Goal: Task Accomplishment & Management: Contribute content

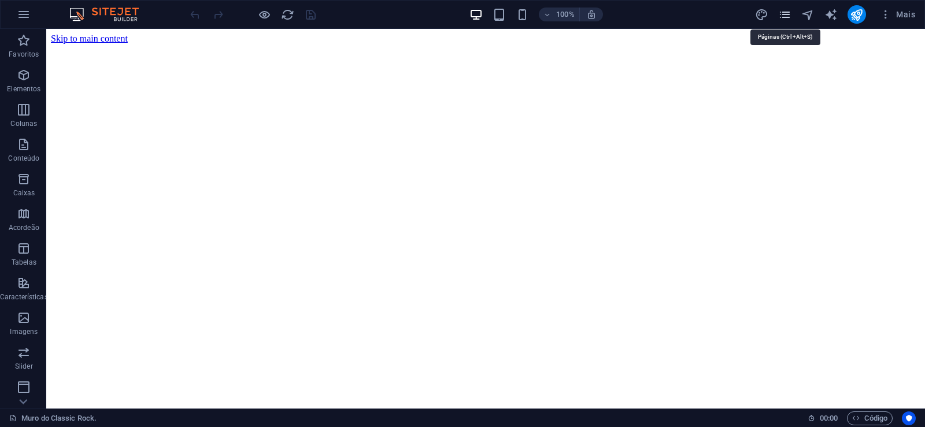
click at [785, 15] on icon "pages" at bounding box center [784, 14] width 13 height 13
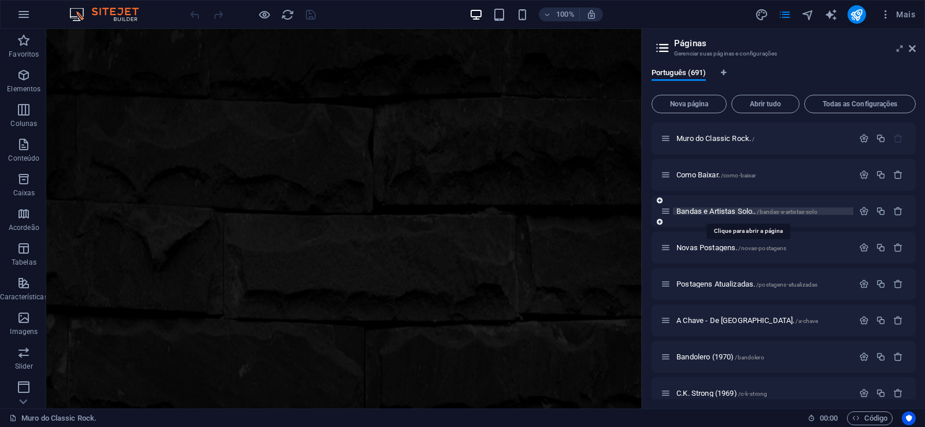
click at [703, 212] on span "Bandas e Artistas Solo.. /bandas-e-artistas-solo" at bounding box center [746, 211] width 141 height 9
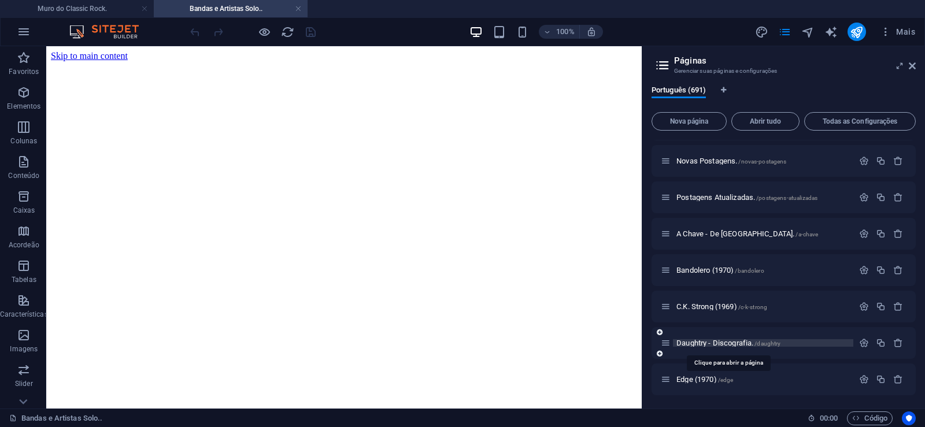
click at [704, 343] on span "Daughtry - Discografia. /daughtry" at bounding box center [728, 343] width 104 height 9
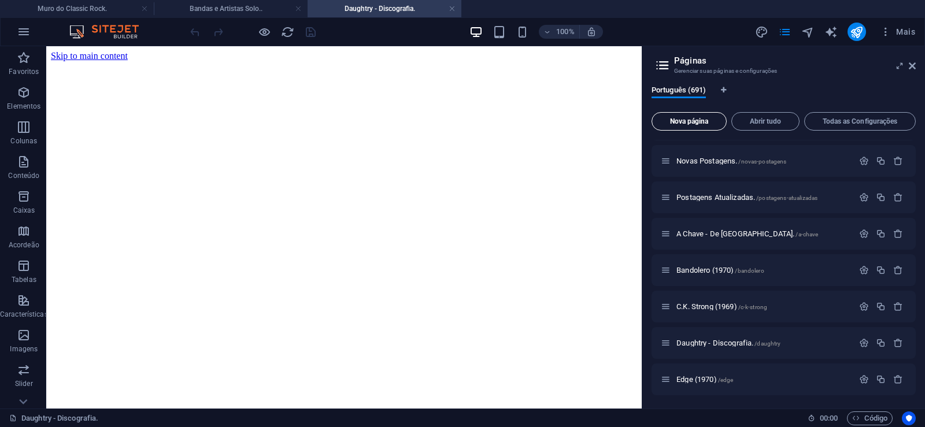
click at [673, 119] on span "Nova página" at bounding box center [689, 121] width 65 height 7
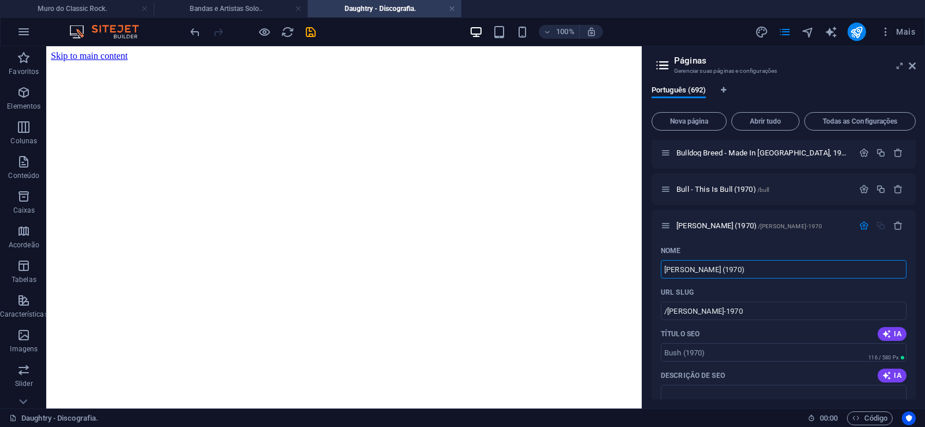
type input "[PERSON_NAME] (1970)"
type input "/[PERSON_NAME]-1970"
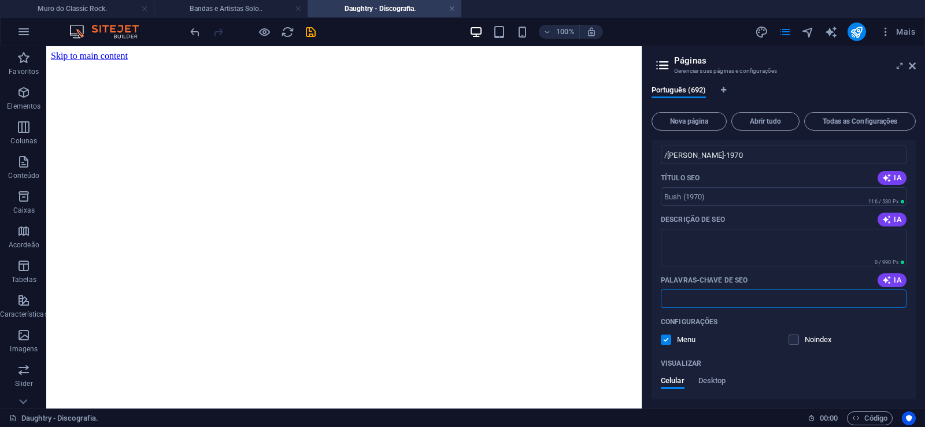
click at [722, 299] on input "Palavras-chave de SEO" at bounding box center [784, 299] width 246 height 19
paste input "[PERSON_NAME] (1970) Download."
type input "[PERSON_NAME] (1970) Download."
click at [684, 231] on textarea "Descrição de SEO" at bounding box center [784, 248] width 246 height 38
click at [683, 238] on textarea "Descrição de SEO" at bounding box center [784, 248] width 246 height 38
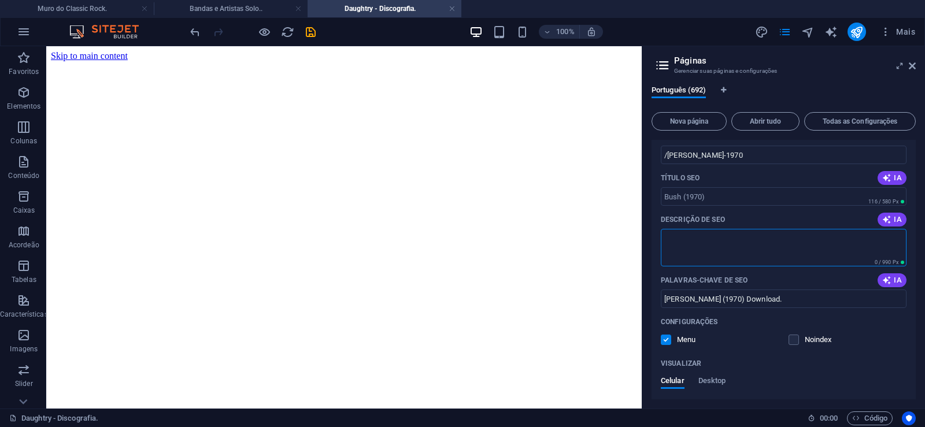
paste textarea "[PERSON_NAME] é um álbum do grupo homônimo, lançado em 1970 pelo selo Dunhil. O…"
click at [694, 154] on input "/[PERSON_NAME]-1970" at bounding box center [784, 155] width 246 height 19
type textarea "[PERSON_NAME] é um álbum do grupo homônimo, lançado em 1970 pelo selo Dunhil. O…"
drag, startPoint x: 668, startPoint y: 154, endPoint x: 720, endPoint y: 154, distance: 52.0
click at [720, 154] on input "/[PERSON_NAME]-1970" at bounding box center [784, 155] width 246 height 19
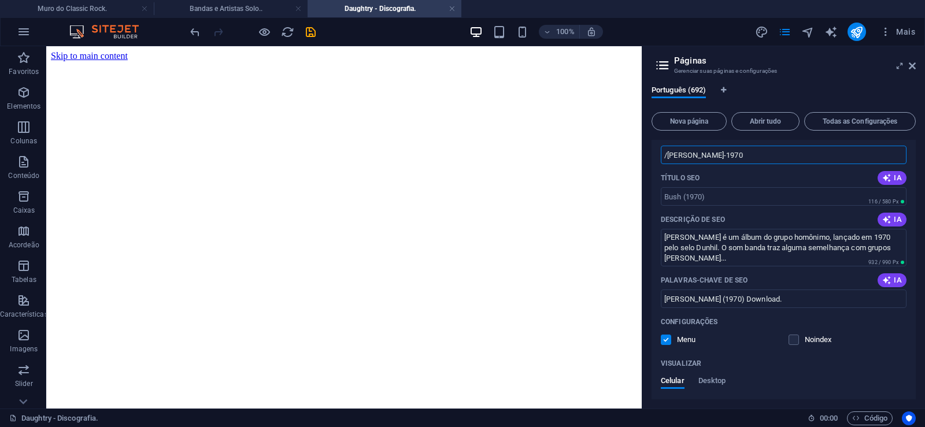
drag, startPoint x: 667, startPoint y: 157, endPoint x: 714, endPoint y: 156, distance: 47.4
click at [714, 156] on input "/[PERSON_NAME]-1970" at bounding box center [784, 155] width 246 height 19
paste input "text"
type input "/bush70"
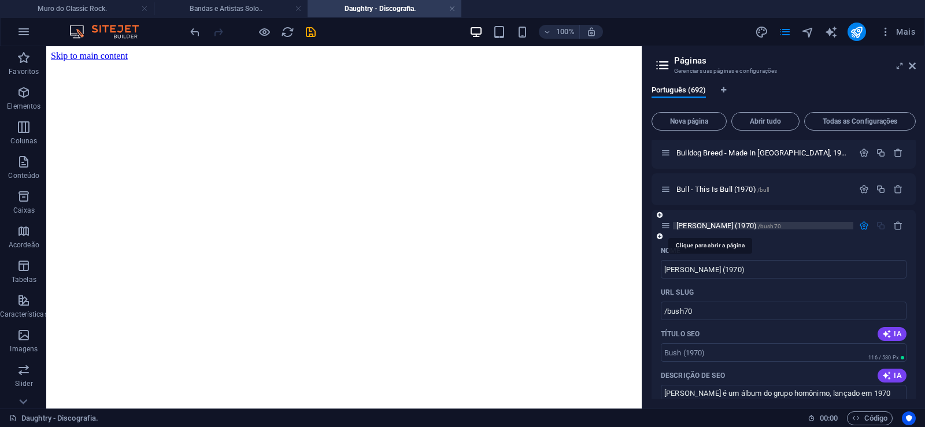
click at [695, 225] on span "[PERSON_NAME] (1970) /bush70" at bounding box center [728, 225] width 105 height 9
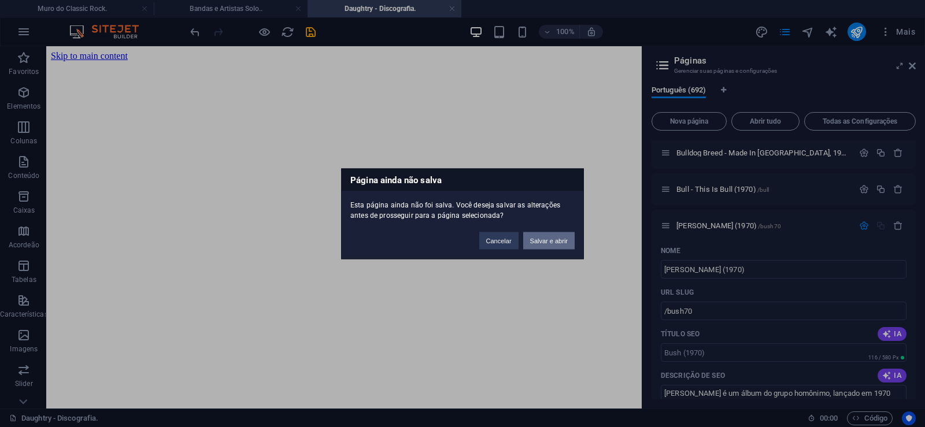
click at [542, 238] on button "Salvar e abrir" at bounding box center [548, 240] width 51 height 17
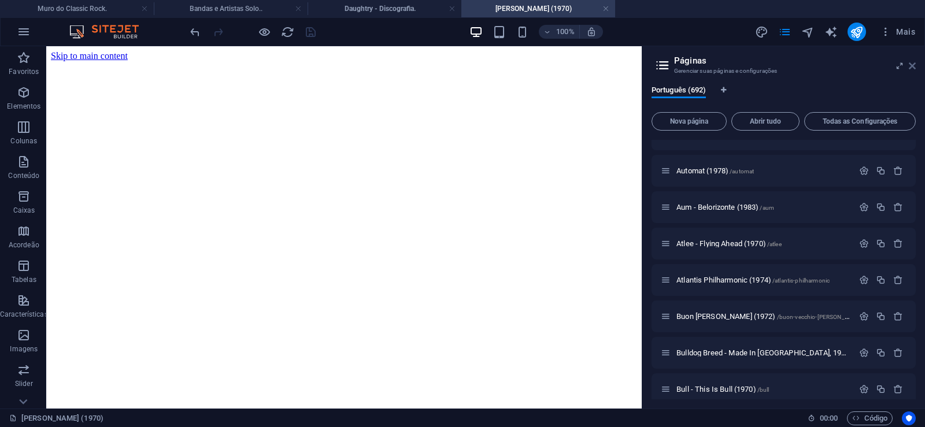
scroll to position [0, 0]
click at [912, 67] on icon at bounding box center [912, 65] width 7 height 9
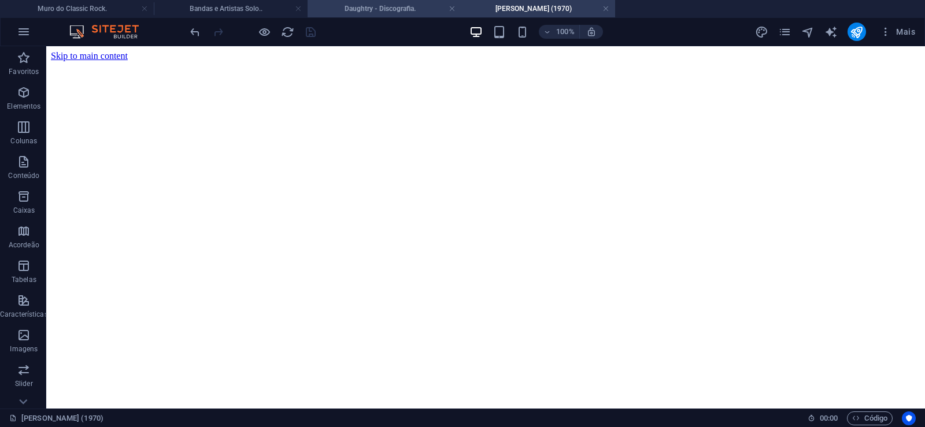
click at [384, 13] on h4 "Daughtry - Discografia." at bounding box center [385, 8] width 154 height 13
click figure
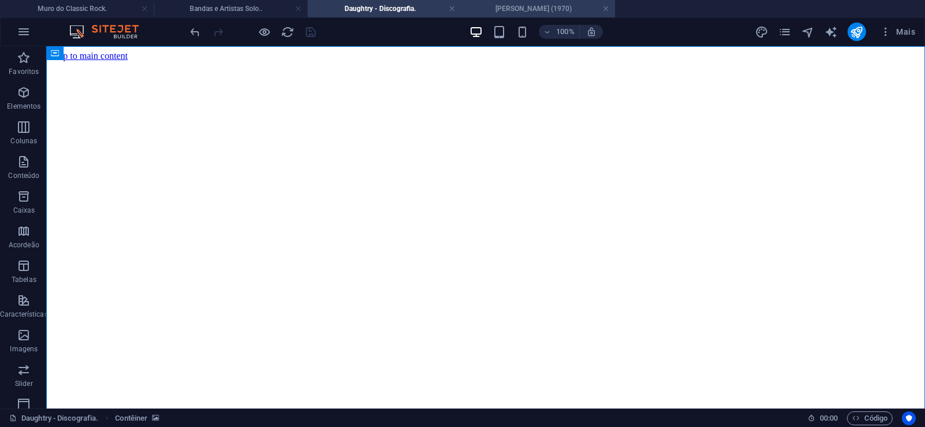
click at [542, 6] on h4 "[PERSON_NAME] (1970)" at bounding box center [538, 8] width 154 height 13
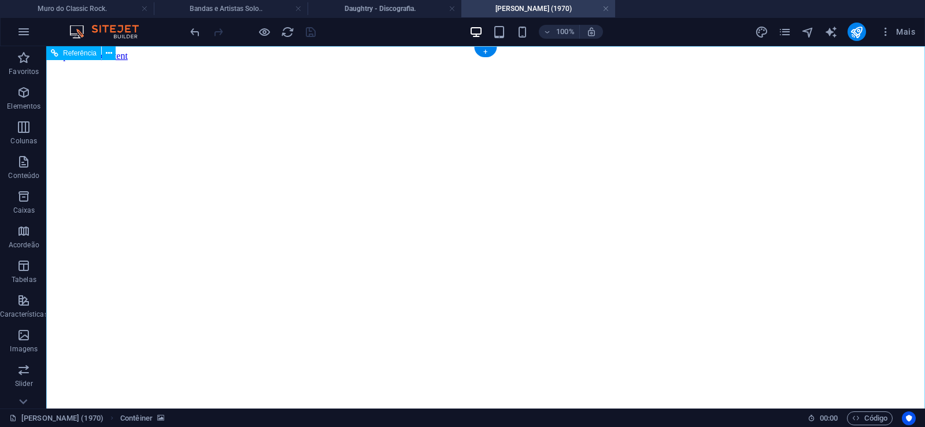
click at [82, 61] on figure at bounding box center [486, 61] width 870 height 0
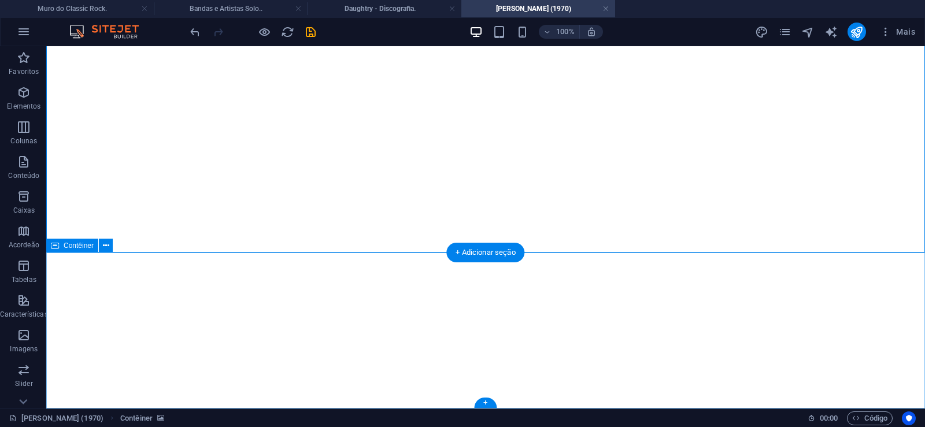
click div "Solte o conteúdo aqui ou Adicionar elementos Colar área de transferência"
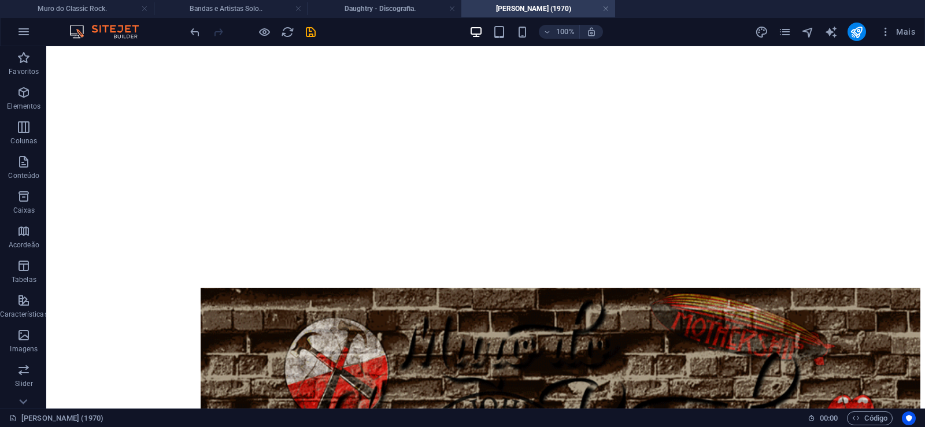
scroll to position [0, 0]
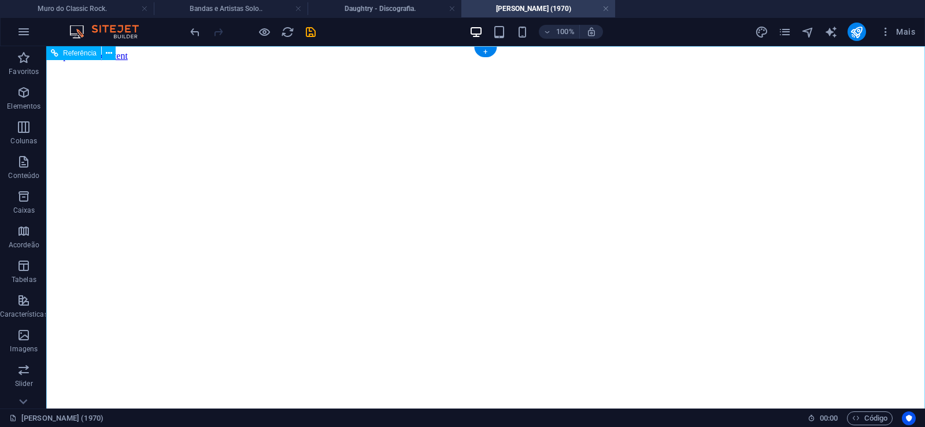
click figure
click div "Daughtry - Discografia."
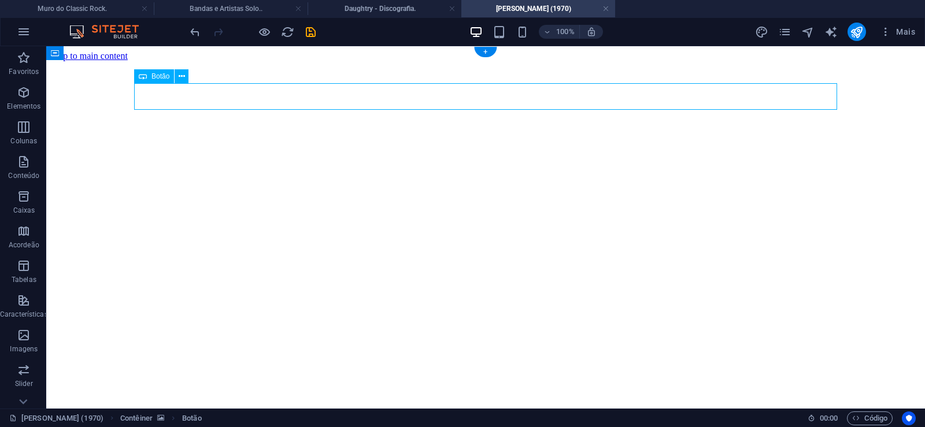
click div "Daughtry - Discografia."
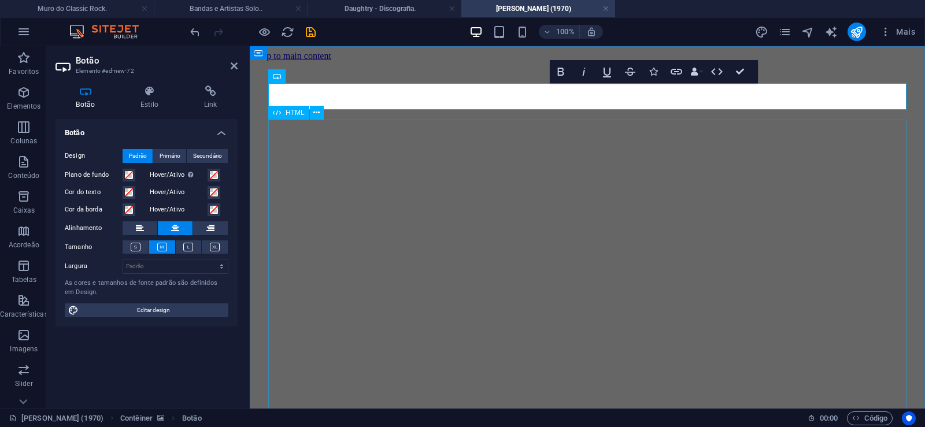
scroll to position [0, 10]
click div "Daughtry é [PERSON_NAME] norte-americana de rock liderada pelo ex-participante …"
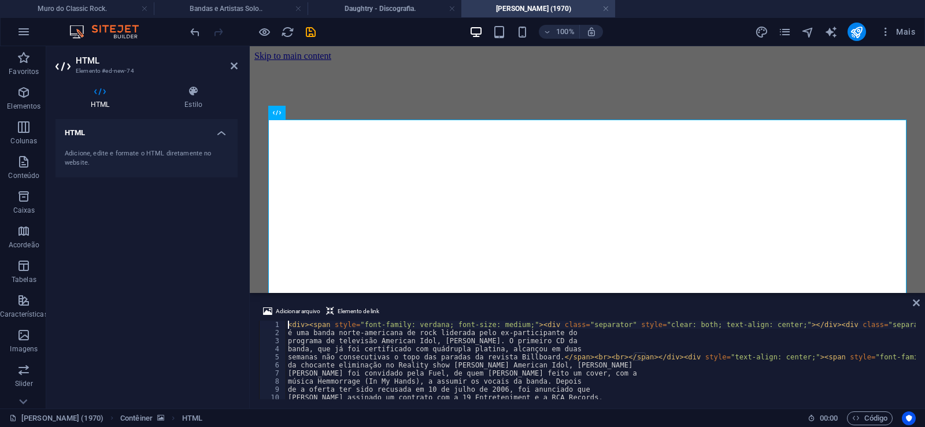
type textarea "música Hemmorrage (In My Hands), a assumir os vocais da banda. Depois"
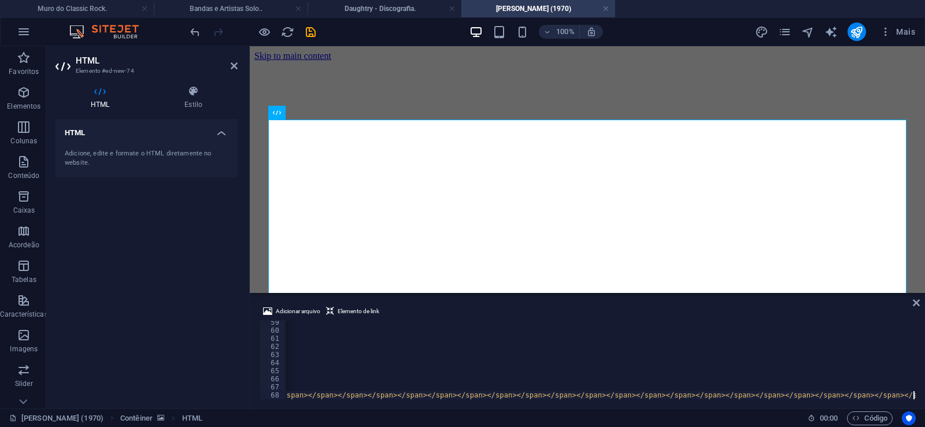
scroll to position [0, 32132]
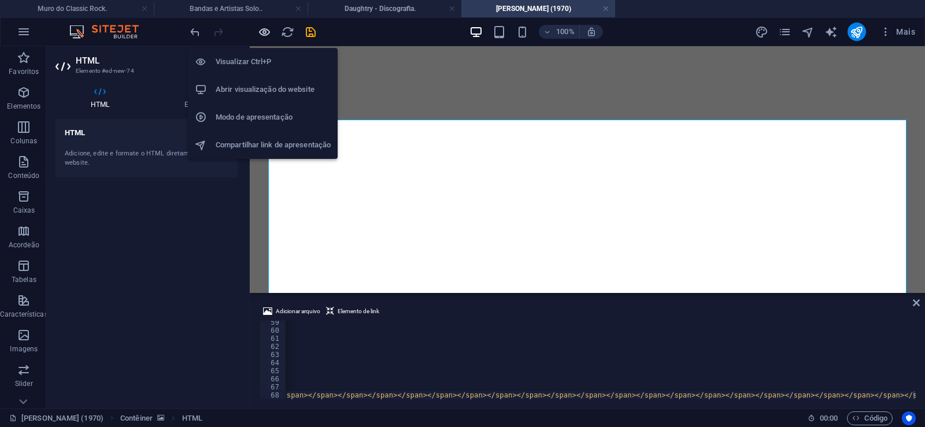
click at [263, 31] on icon "button" at bounding box center [264, 31] width 13 height 13
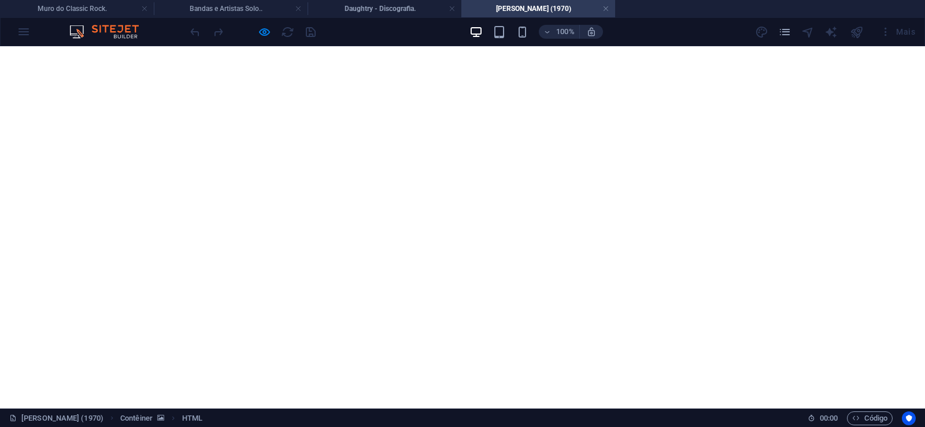
scroll to position [354, 0]
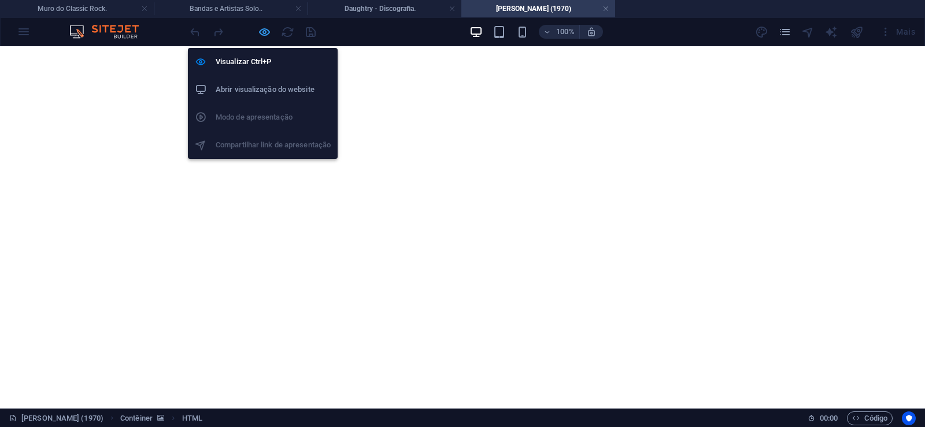
click at [260, 32] on icon "button" at bounding box center [264, 31] width 13 height 13
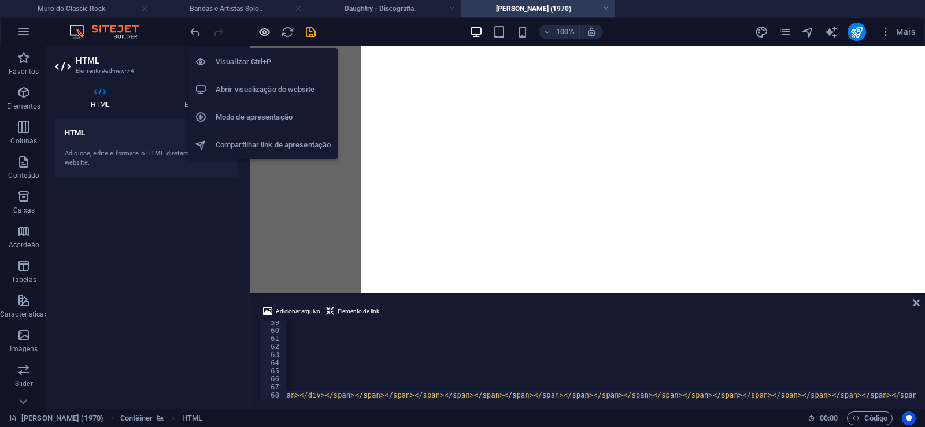
scroll to position [0, 32085]
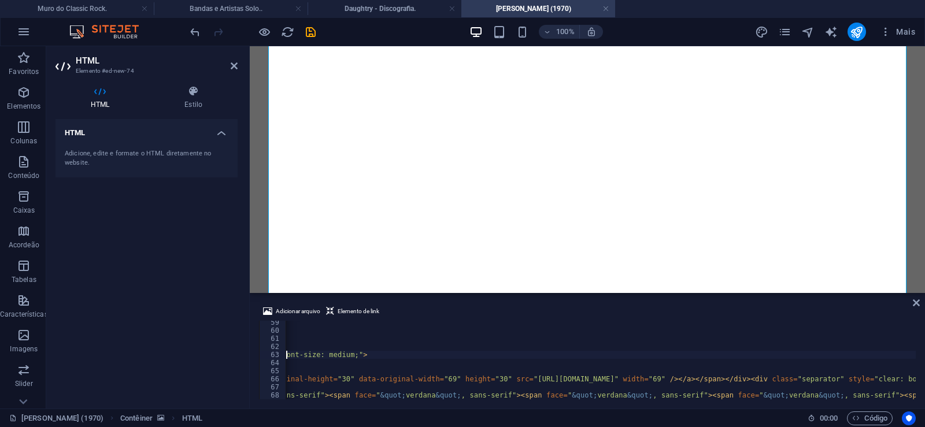
type textarea "<span style="font-family: verdana; font-size: medium;"><span style="color: #f1c…"
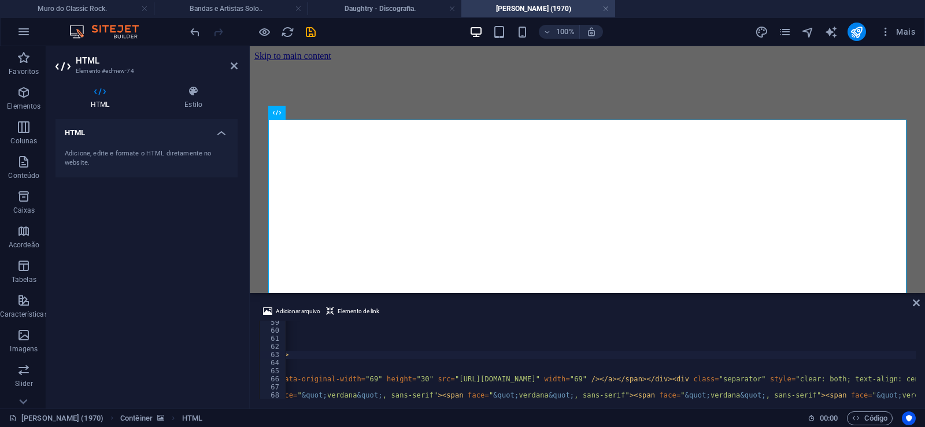
scroll to position [0, 1540]
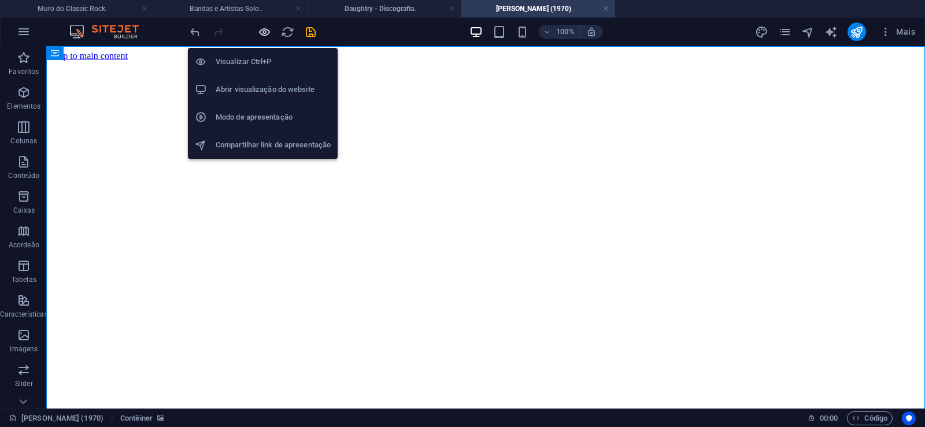
click at [262, 29] on icon "button" at bounding box center [264, 31] width 13 height 13
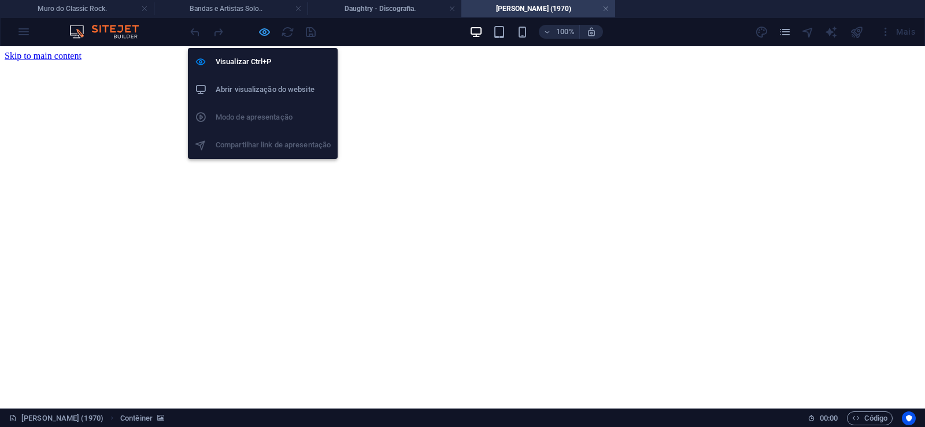
click at [263, 30] on icon "button" at bounding box center [264, 31] width 13 height 13
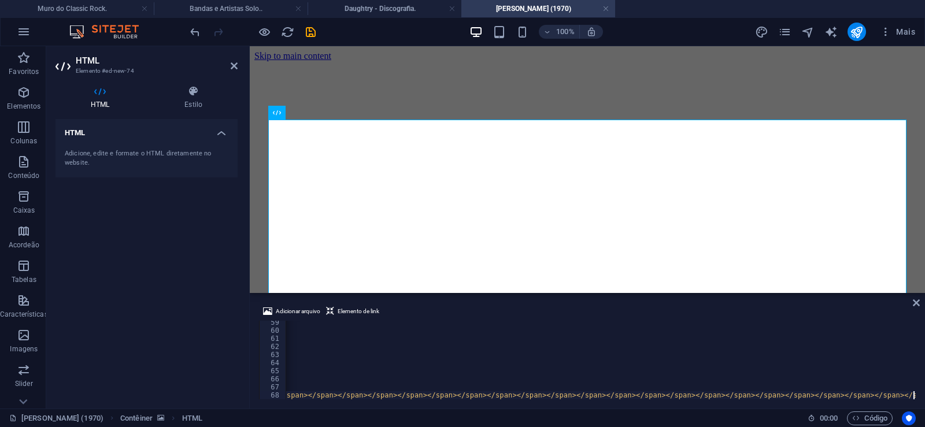
scroll to position [0, 32132]
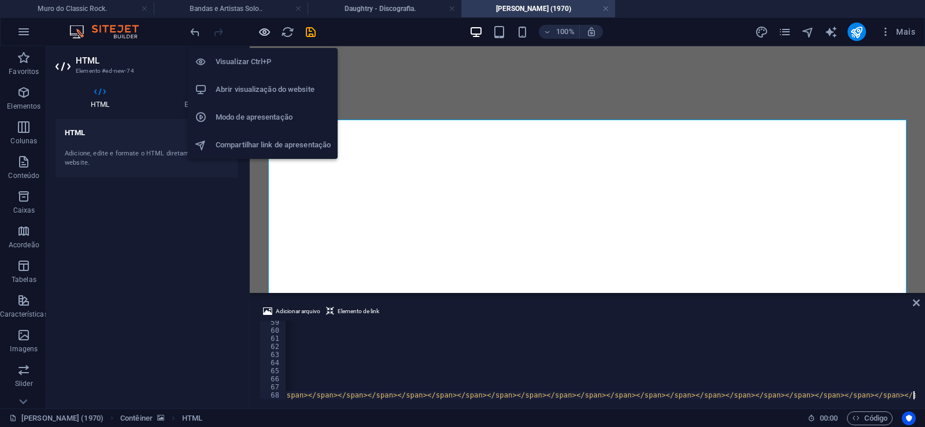
click at [260, 32] on icon "button" at bounding box center [264, 31] width 13 height 13
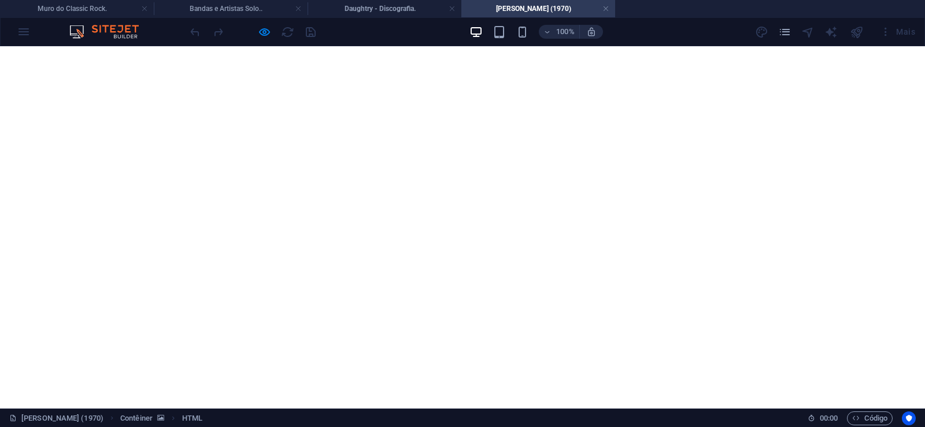
scroll to position [1167, 0]
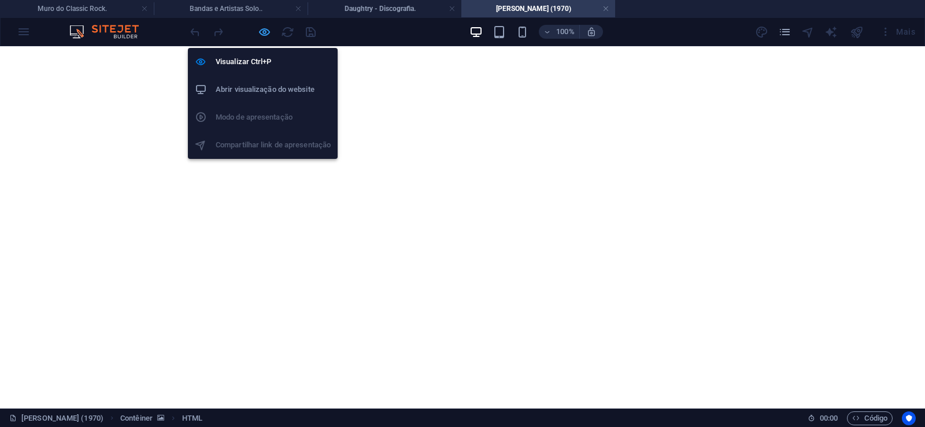
click at [260, 32] on icon "button" at bounding box center [264, 31] width 13 height 13
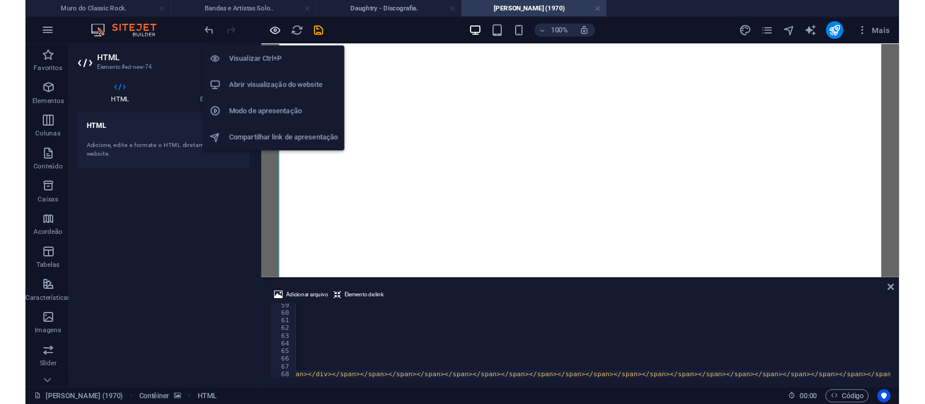
scroll to position [0, 32086]
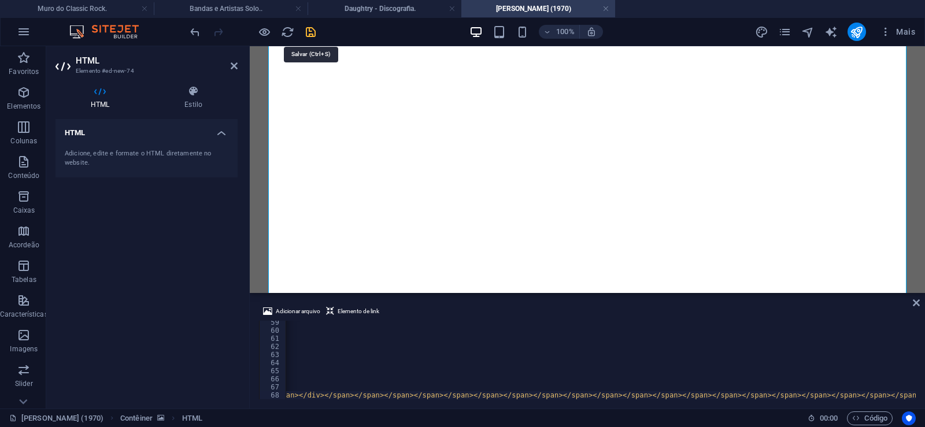
click at [308, 32] on icon "save" at bounding box center [310, 31] width 13 height 13
click at [607, 9] on link at bounding box center [605, 8] width 7 height 11
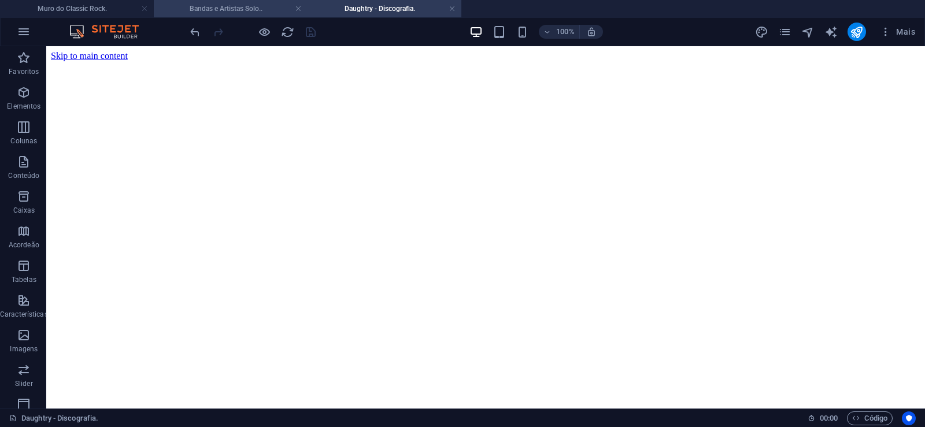
click at [243, 6] on h4 "Bandas e Artistas Solo.." at bounding box center [231, 8] width 154 height 13
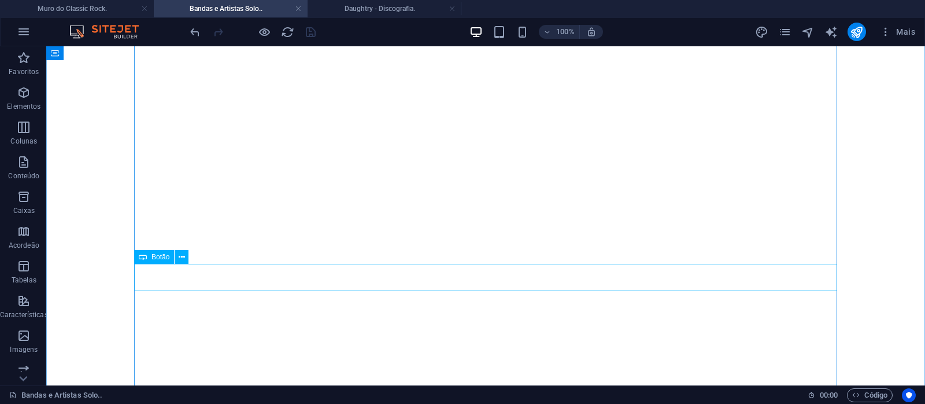
scroll to position [3507, 0]
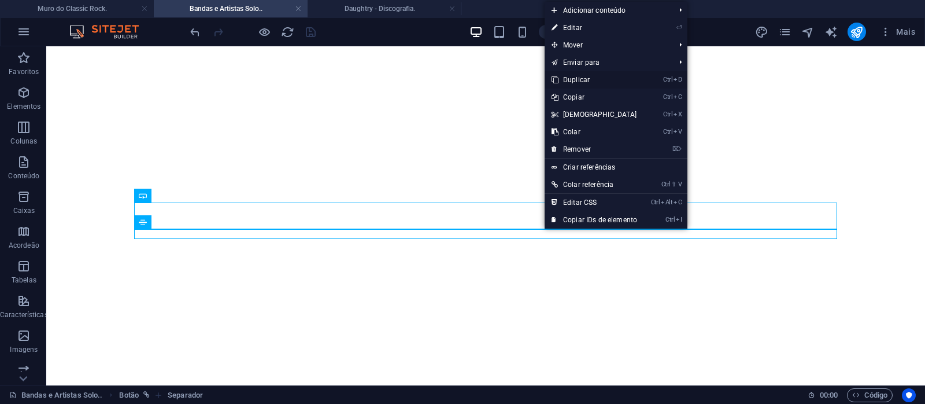
click at [574, 79] on link "Ctrl D Duplicar" at bounding box center [594, 79] width 99 height 17
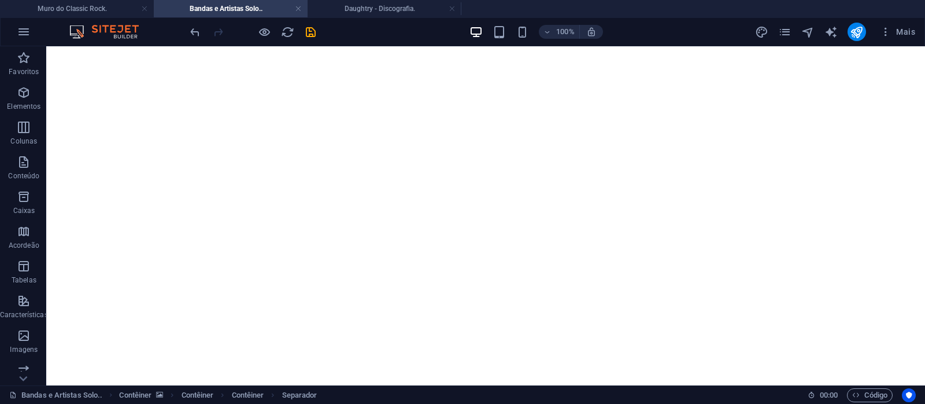
drag, startPoint x: 552, startPoint y: 260, endPoint x: 547, endPoint y: 239, distance: 22.0
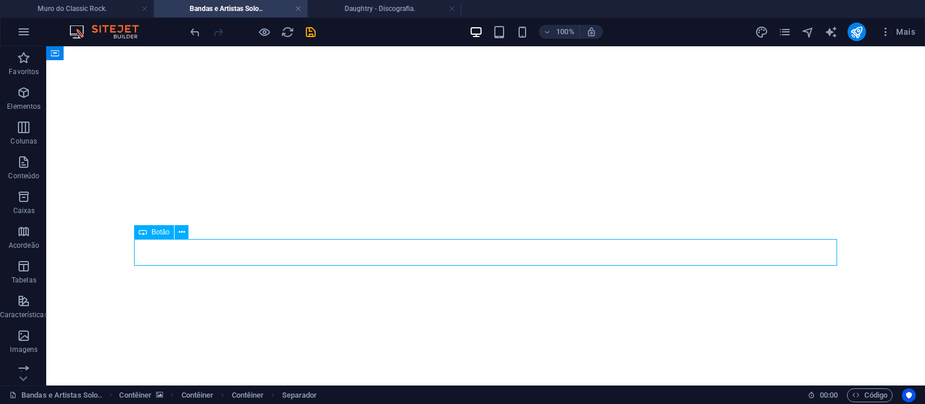
select select "px"
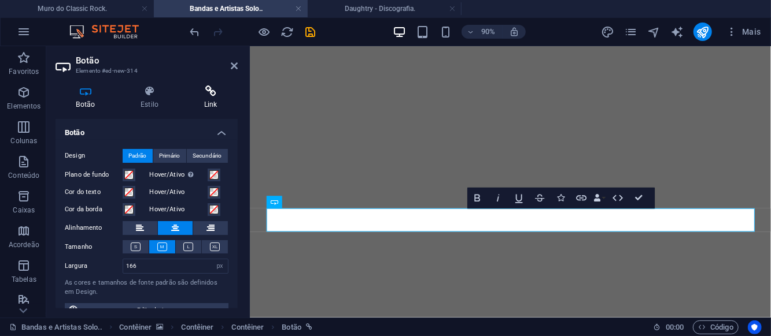
click at [206, 97] on icon at bounding box center [210, 92] width 54 height 12
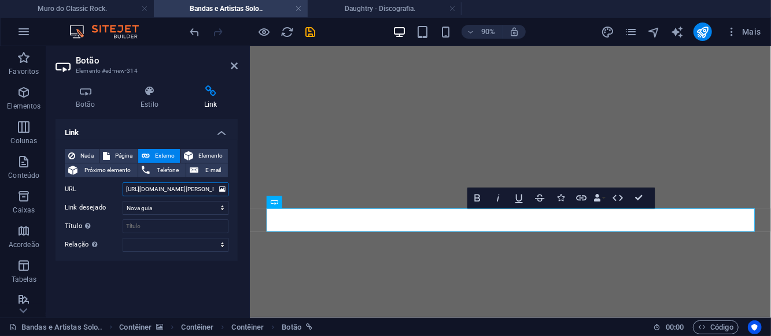
drag, startPoint x: 172, startPoint y: 190, endPoint x: 194, endPoint y: 187, distance: 22.2
click at [194, 187] on input "[URL][DOMAIN_NAME][PERSON_NAME]" at bounding box center [176, 190] width 106 height 14
paste input "70"
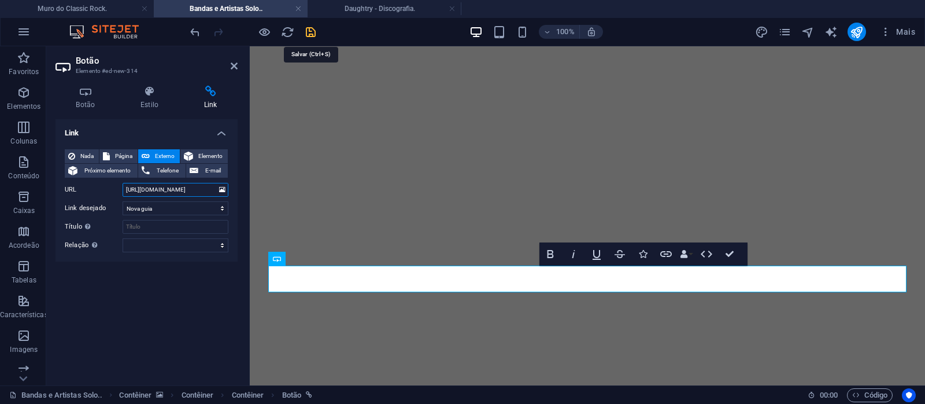
type input "[URL][DOMAIN_NAME]"
click at [314, 29] on icon "save" at bounding box center [310, 31] width 13 height 13
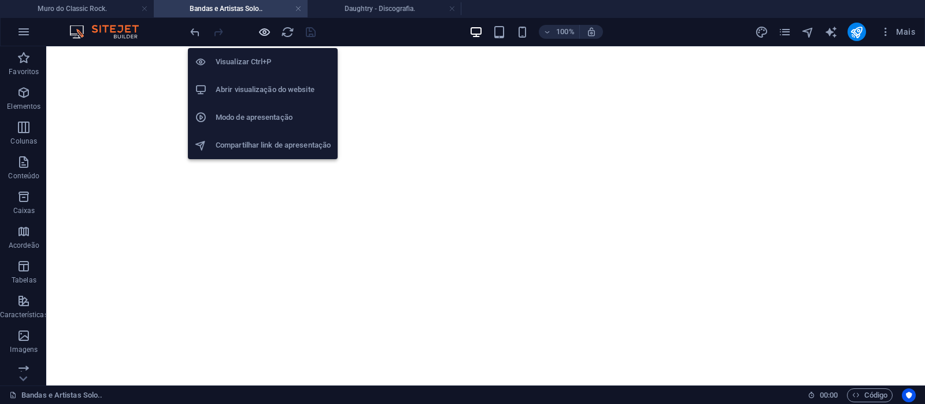
click at [262, 28] on icon "button" at bounding box center [264, 31] width 13 height 13
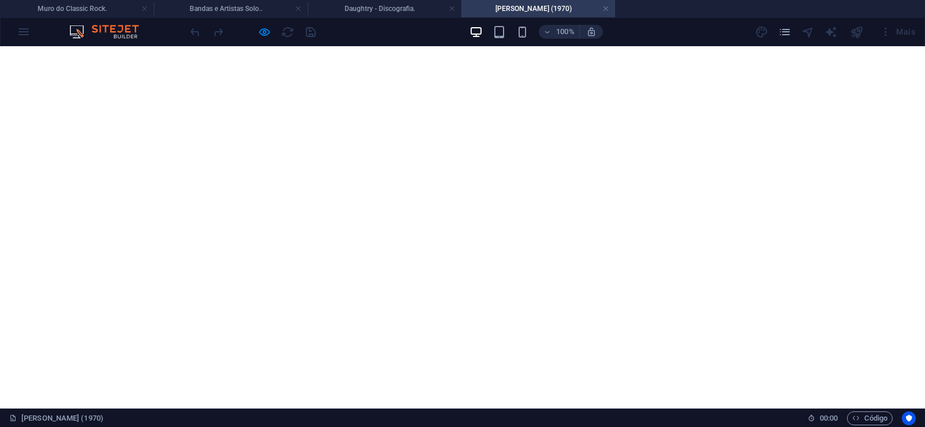
scroll to position [295, 0]
click at [392, 10] on h4 "Daughtry - Discografia." at bounding box center [385, 8] width 154 height 13
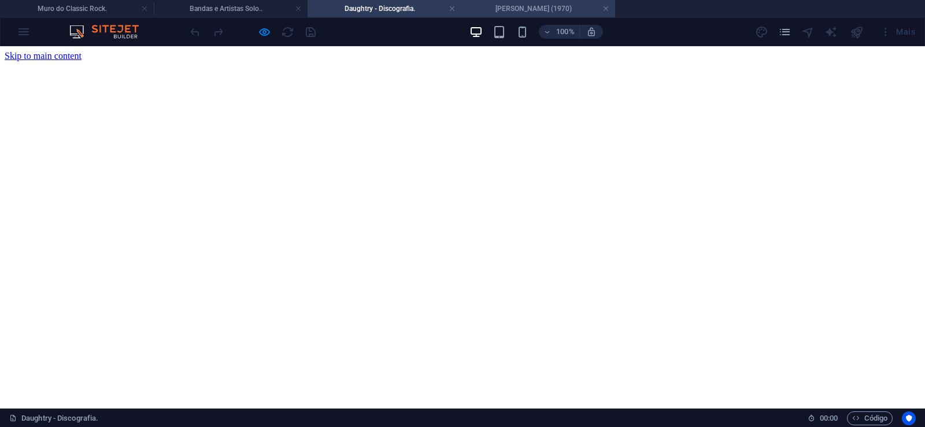
click at [531, 10] on h4 "[PERSON_NAME] (1970)" at bounding box center [538, 8] width 154 height 13
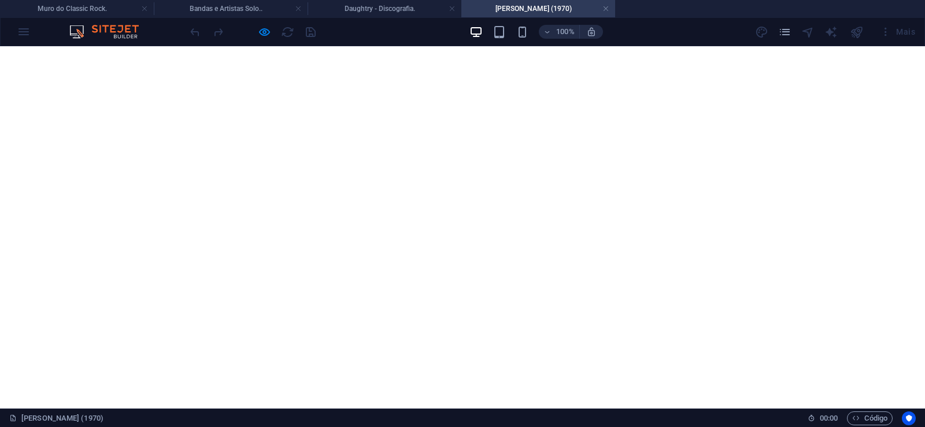
scroll to position [59, 0]
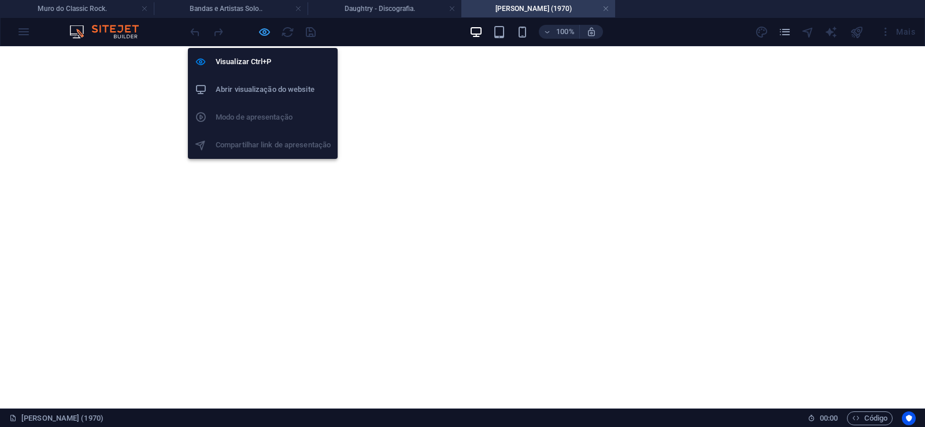
click at [261, 29] on icon "button" at bounding box center [264, 31] width 13 height 13
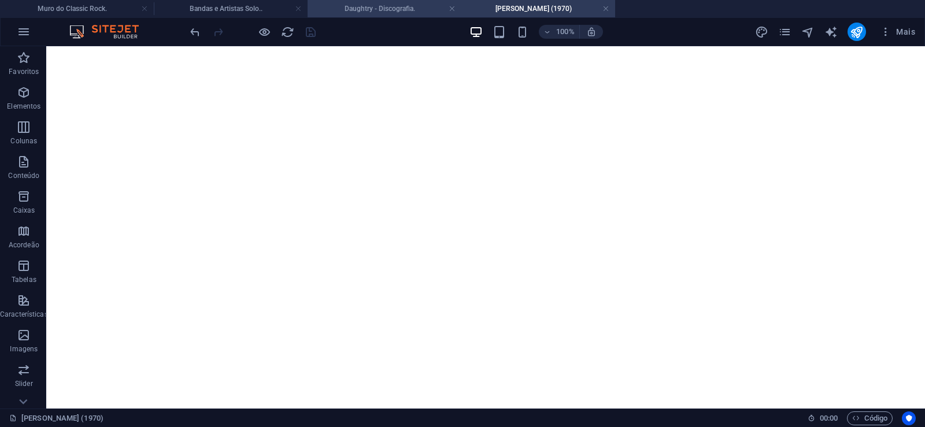
click at [374, 9] on h4 "Daughtry - Discografia." at bounding box center [385, 8] width 154 height 13
click at [530, 9] on h4 "[PERSON_NAME] (1970)" at bounding box center [538, 8] width 154 height 13
click at [542, 12] on h4 "[PERSON_NAME] (1970)" at bounding box center [538, 8] width 154 height 13
click at [367, 4] on h4 "Daughtry - Discografia." at bounding box center [385, 8] width 154 height 13
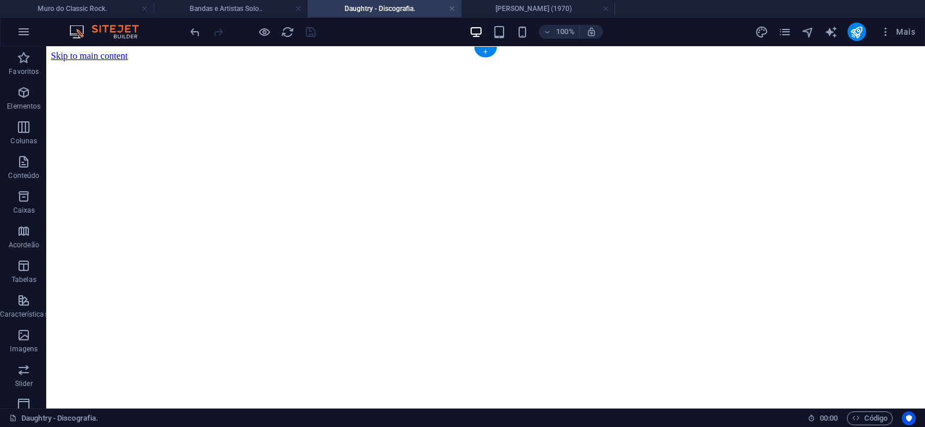
click figure
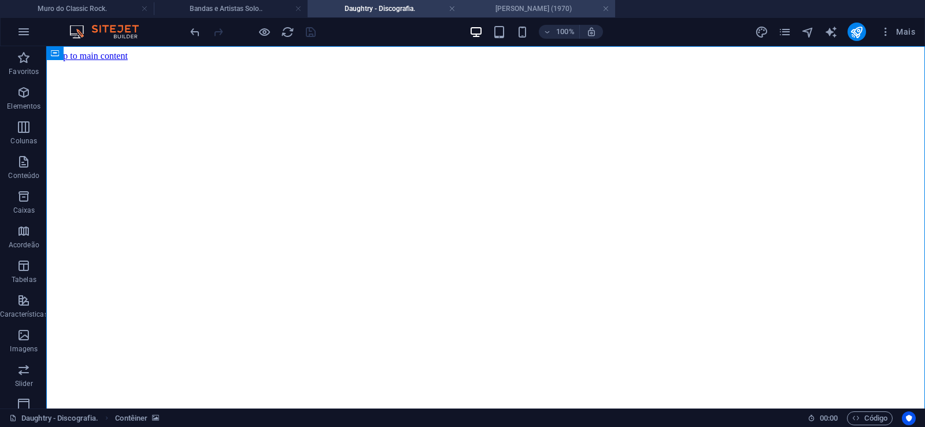
click at [524, 8] on h4 "[PERSON_NAME] (1970)" at bounding box center [538, 8] width 154 height 13
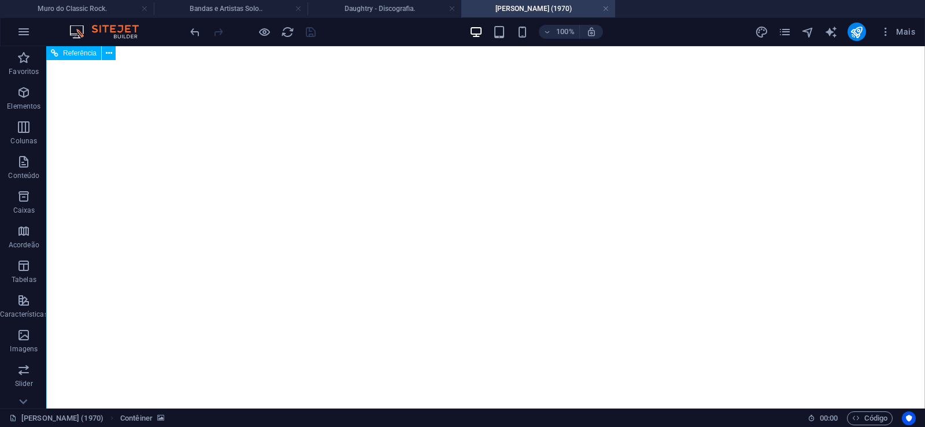
click at [88, 2] on figure at bounding box center [486, 2] width 870 height 0
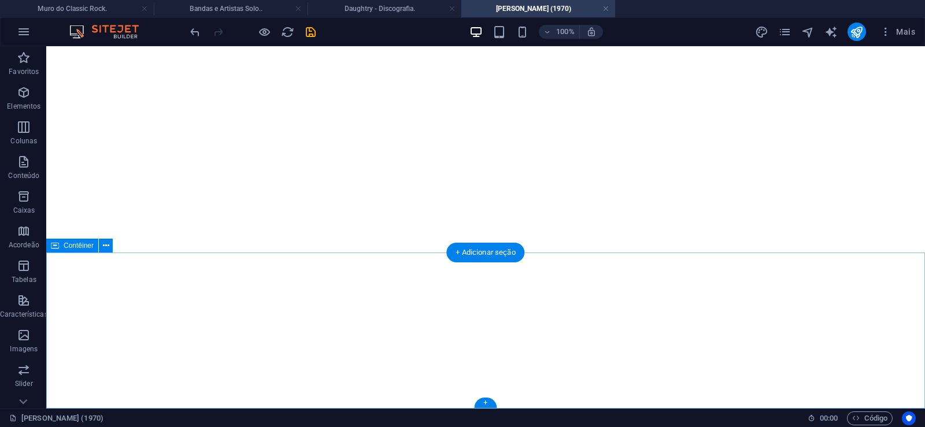
click div "Solte o conteúdo aqui ou Adicionar elementos Colar área de transferência"
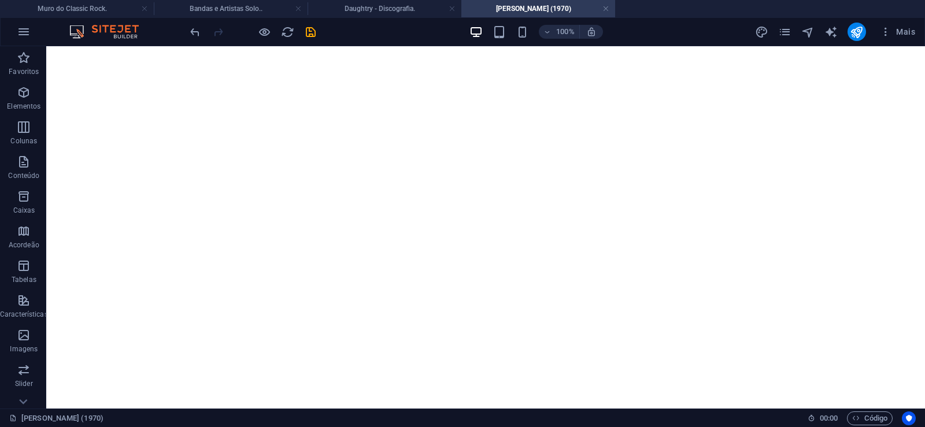
scroll to position [0, 0]
click figure
click div "Daughtry - Discografia."
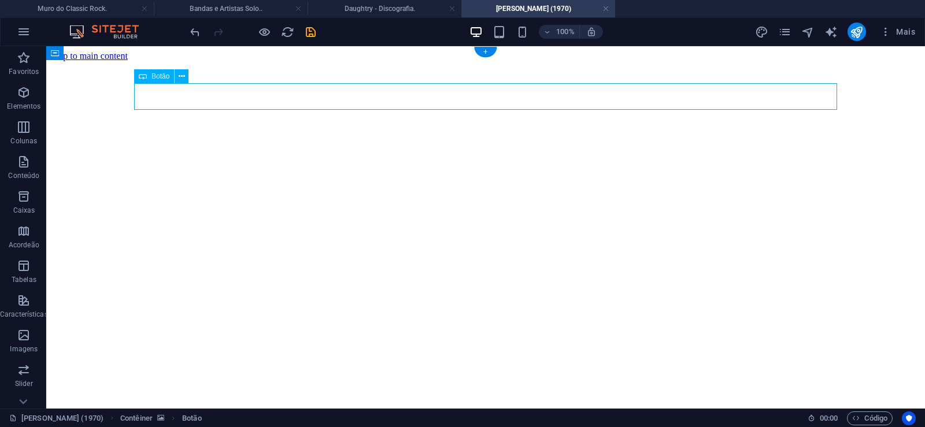
click div "Daughtry - Discografia."
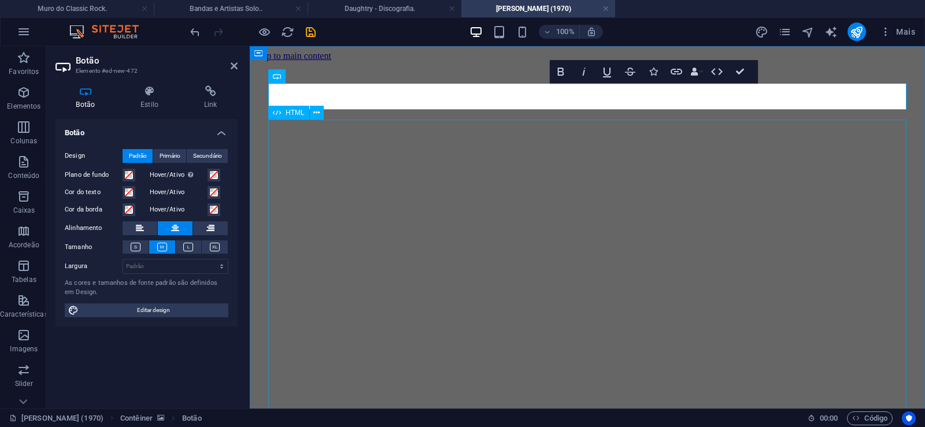
scroll to position [0, 10]
click div "Daughtry é [PERSON_NAME] norte-americana de rock liderada pelo ex-participante …"
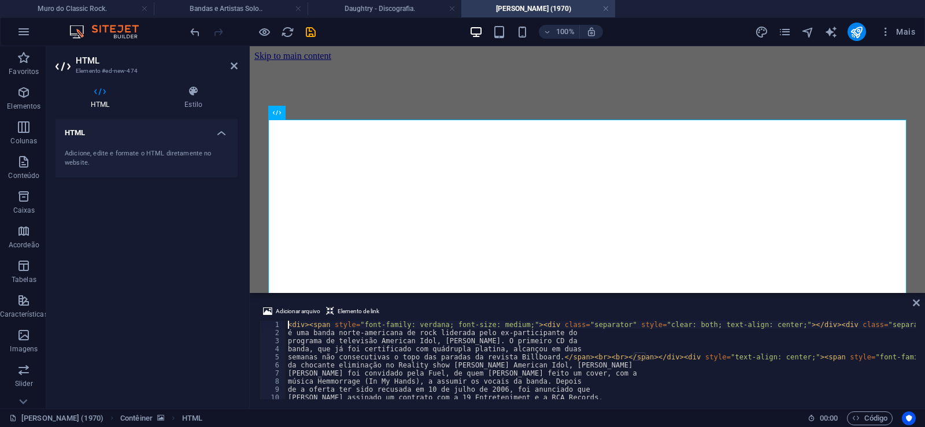
type textarea "música Hemmorrage (In My Hands), a assumir os vocais da banda. Depois"
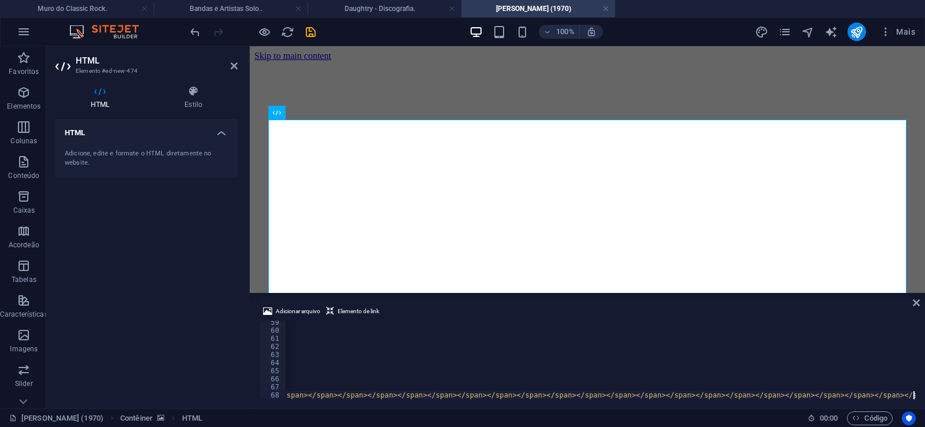
scroll to position [0, 32132]
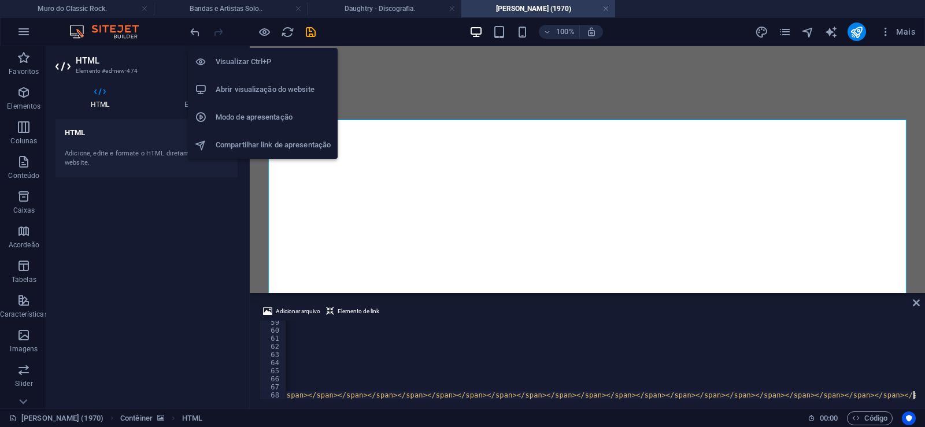
click at [265, 32] on icon "button" at bounding box center [264, 31] width 13 height 13
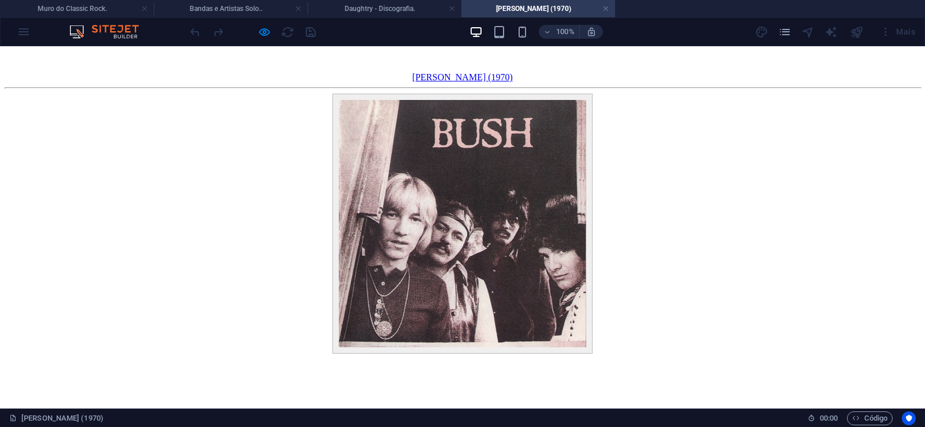
scroll to position [1474, 0]
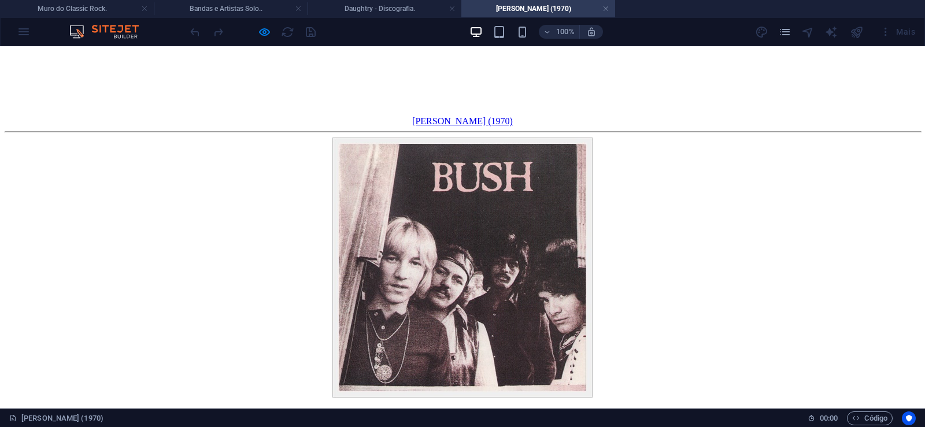
click at [196, 33] on div at bounding box center [253, 32] width 130 height 19
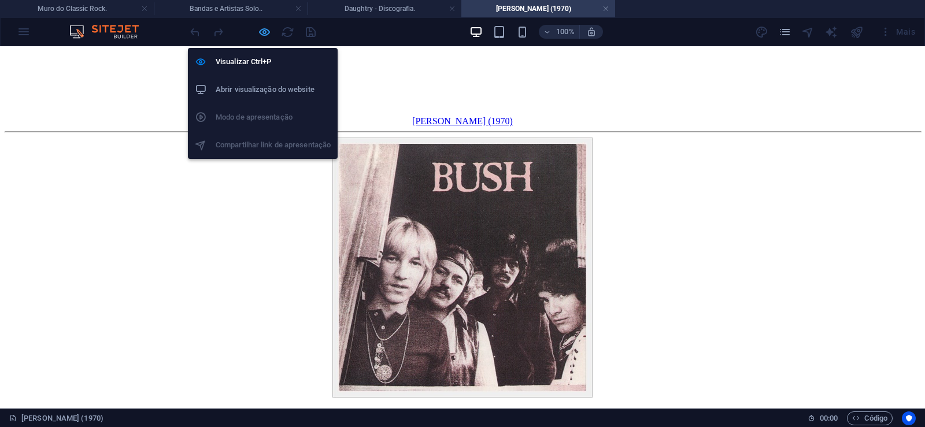
drag, startPoint x: 264, startPoint y: 31, endPoint x: 51, endPoint y: 223, distance: 285.7
click at [264, 31] on icon "button" at bounding box center [264, 31] width 13 height 13
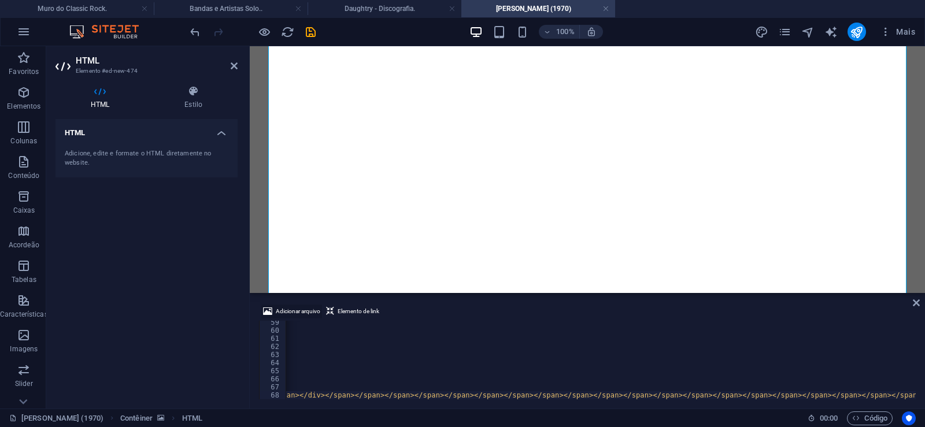
scroll to position [0, 32085]
click at [912, 305] on div "Adicionar arquivo Elemento de link" at bounding box center [587, 313] width 657 height 17
click at [918, 304] on icon at bounding box center [916, 302] width 7 height 9
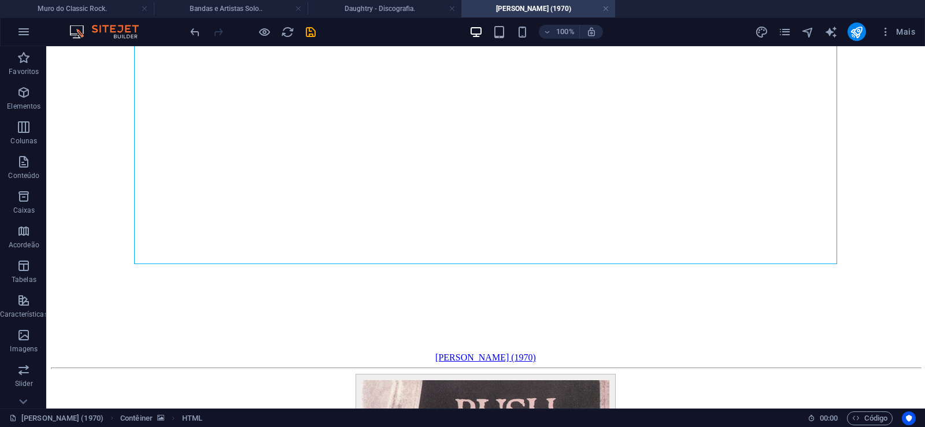
scroll to position [1297, 0]
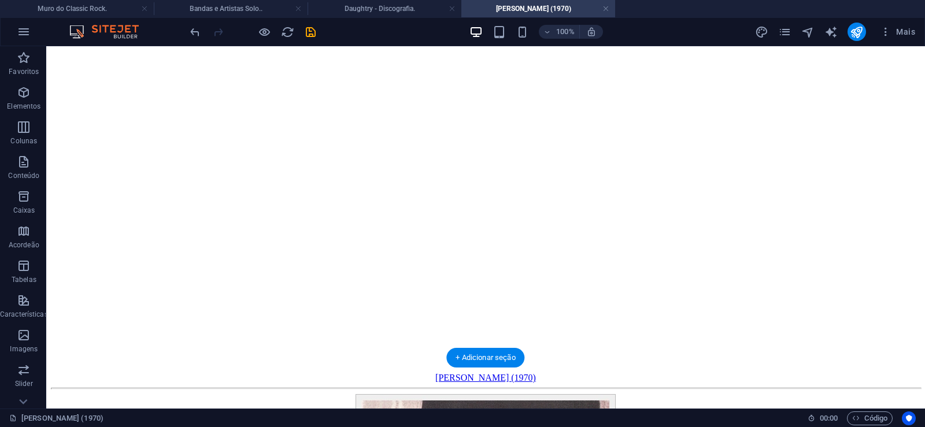
scroll to position [1277, 0]
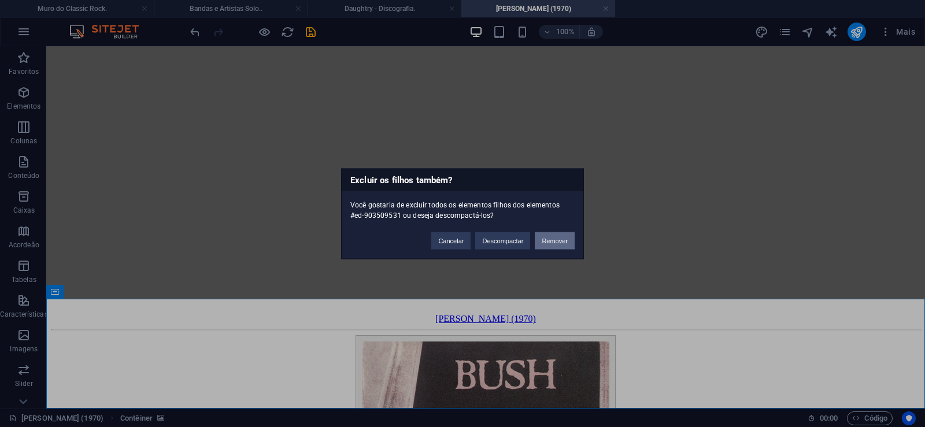
click at [553, 241] on button "Remover" at bounding box center [555, 240] width 40 height 17
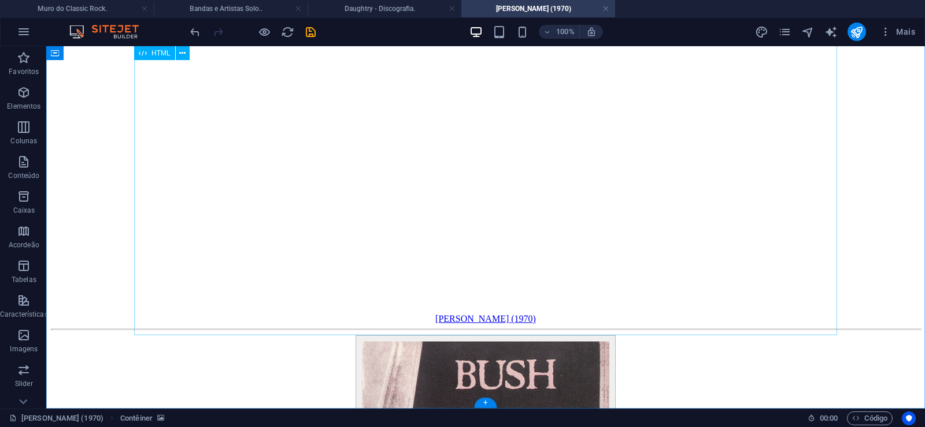
scroll to position [1167, 0]
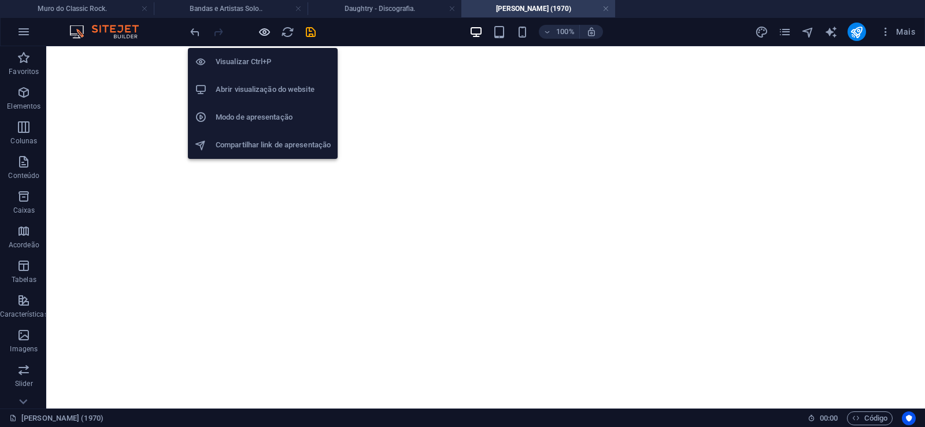
click at [265, 34] on icon "button" at bounding box center [264, 31] width 13 height 13
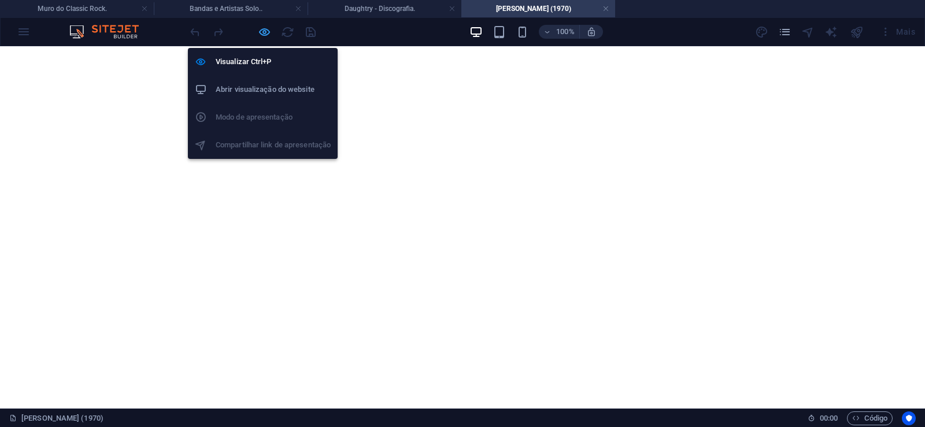
click at [261, 35] on icon "button" at bounding box center [264, 31] width 13 height 13
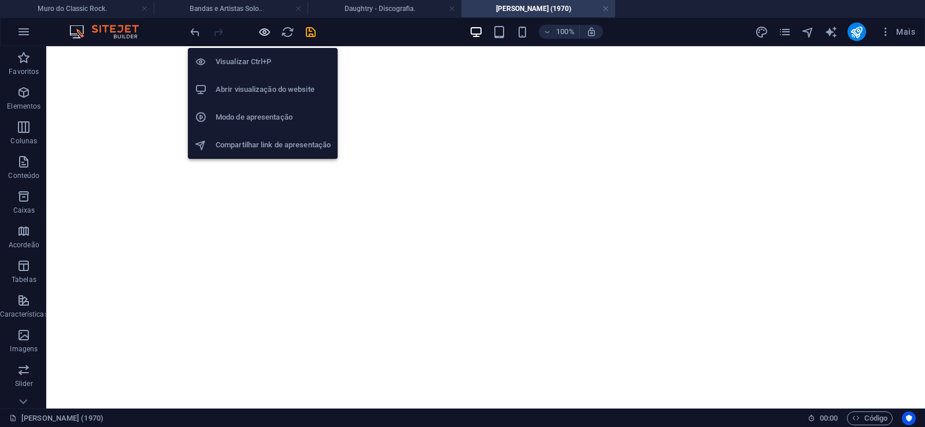
click at [261, 35] on icon "button" at bounding box center [264, 31] width 13 height 13
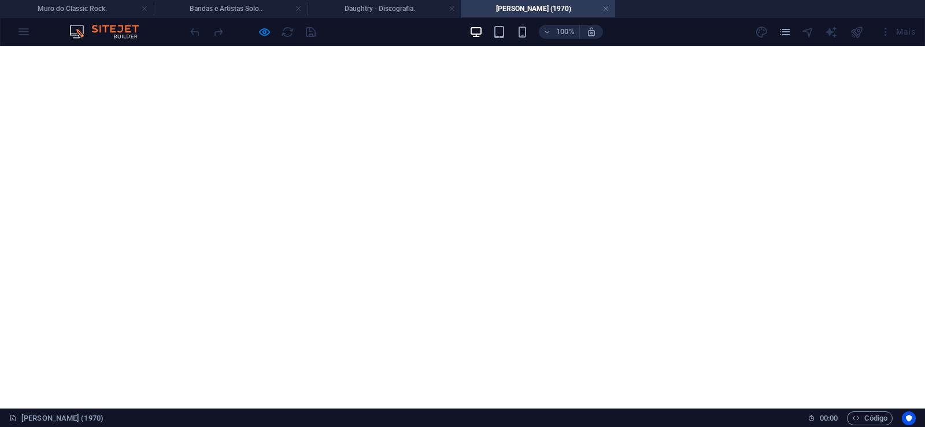
click at [310, 36] on div at bounding box center [253, 32] width 130 height 19
click at [606, 6] on link at bounding box center [605, 8] width 7 height 11
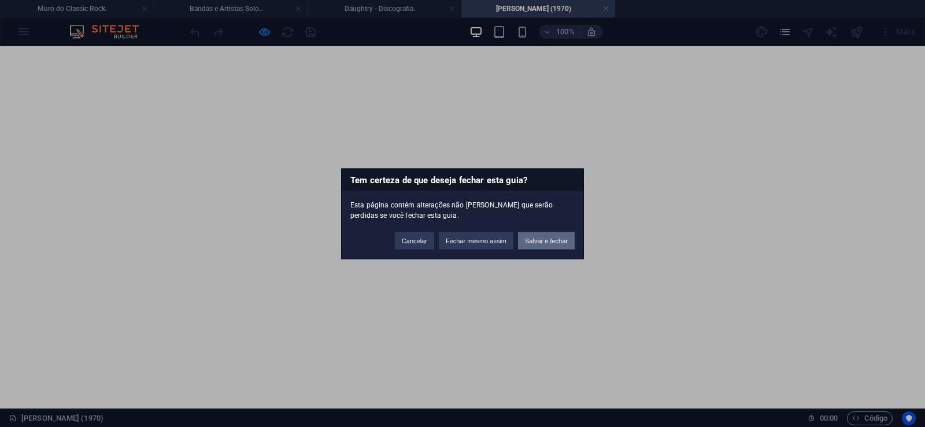
click at [549, 244] on button "Salvar e fechar" at bounding box center [546, 240] width 57 height 17
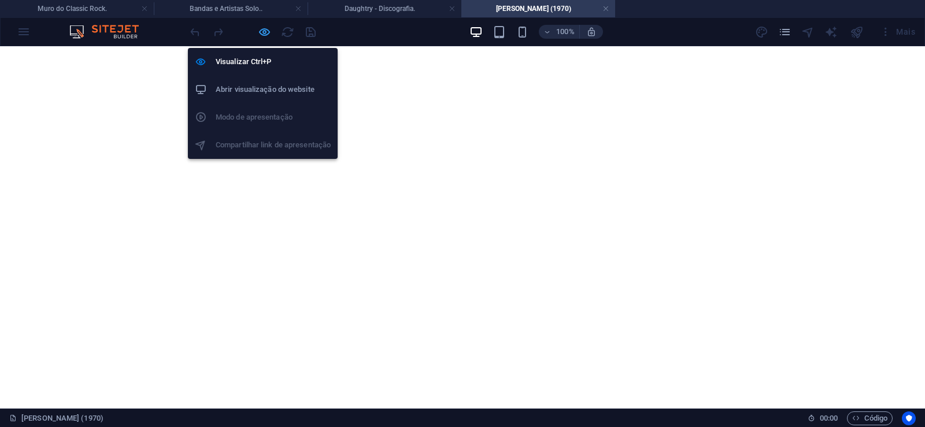
click at [263, 34] on icon "button" at bounding box center [264, 31] width 13 height 13
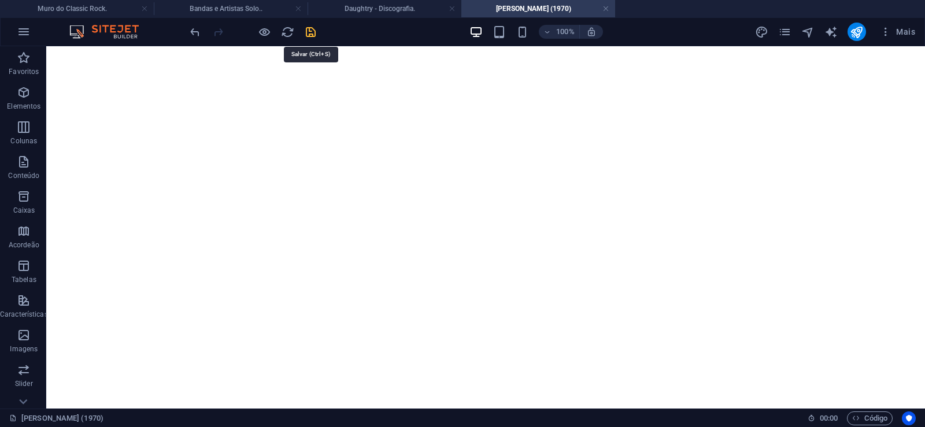
click at [312, 38] on icon "save" at bounding box center [310, 31] width 13 height 13
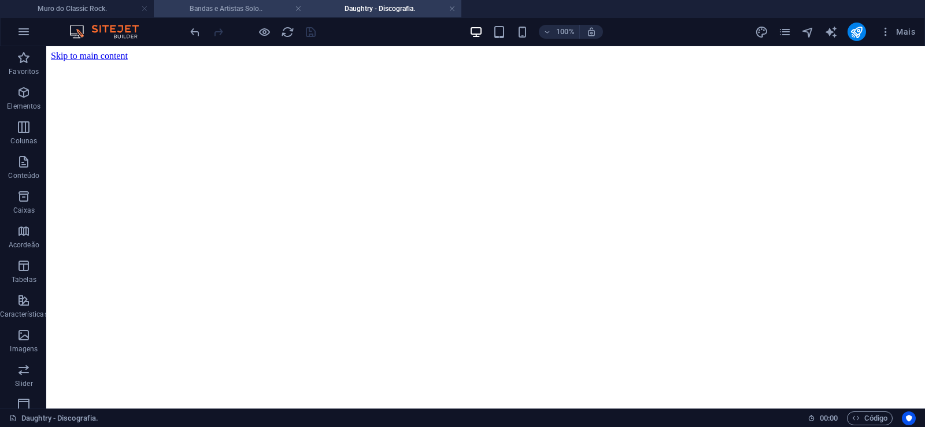
click at [236, 3] on h4 "Bandas e Artistas Solo.." at bounding box center [231, 8] width 154 height 13
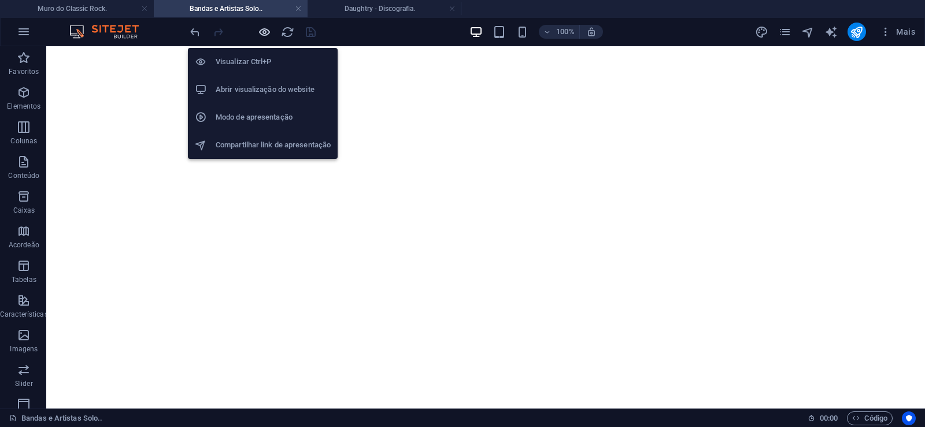
click at [266, 35] on icon "button" at bounding box center [264, 31] width 13 height 13
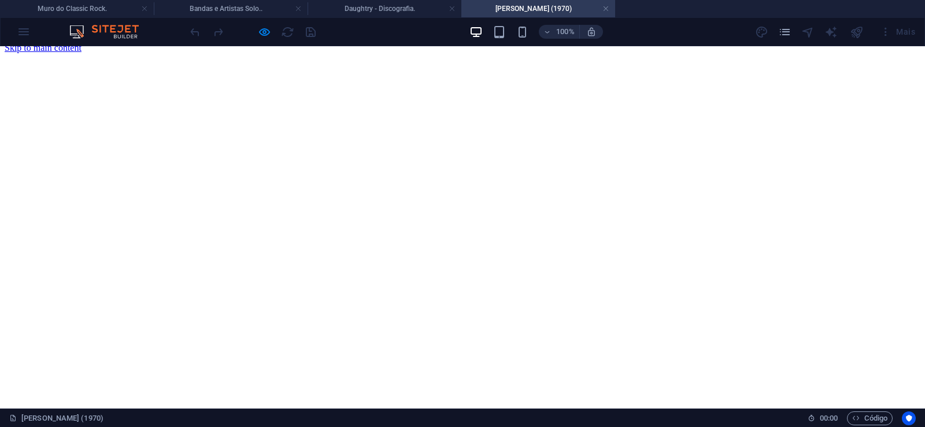
scroll to position [0, 0]
drag, startPoint x: 261, startPoint y: 28, endPoint x: 524, endPoint y: 176, distance: 302.1
click at [261, 28] on body "[DOMAIN_NAME] [PERSON_NAME] do Classic Rock. Bandas e Artistas Solo.. Daughtry …" at bounding box center [462, 213] width 925 height 427
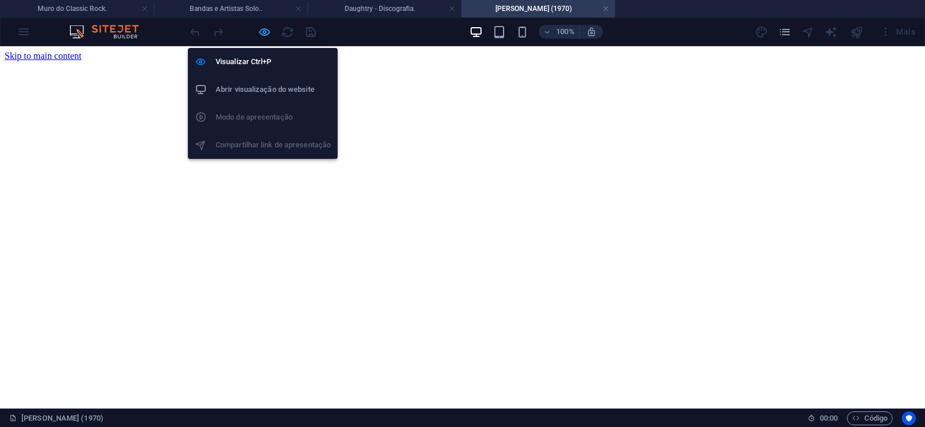
click at [266, 33] on icon "button" at bounding box center [264, 31] width 13 height 13
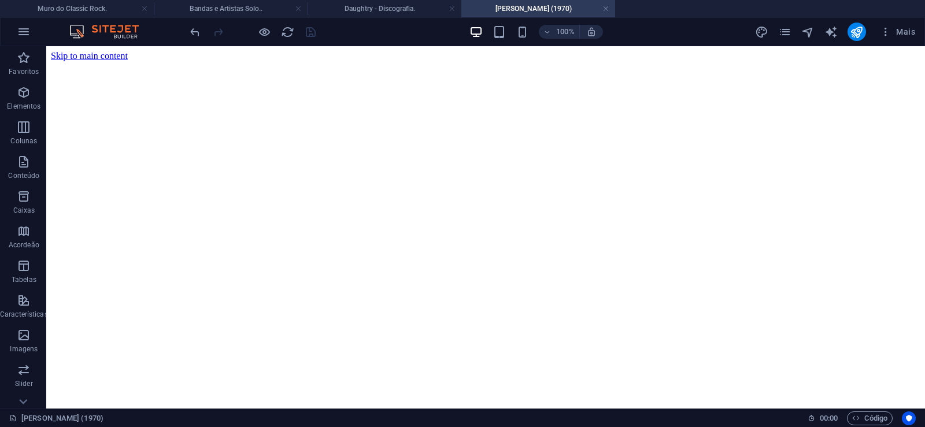
click at [315, 35] on div at bounding box center [253, 32] width 130 height 19
click at [852, 34] on icon "publish" at bounding box center [856, 31] width 13 height 13
click at [608, 8] on link at bounding box center [605, 8] width 7 height 11
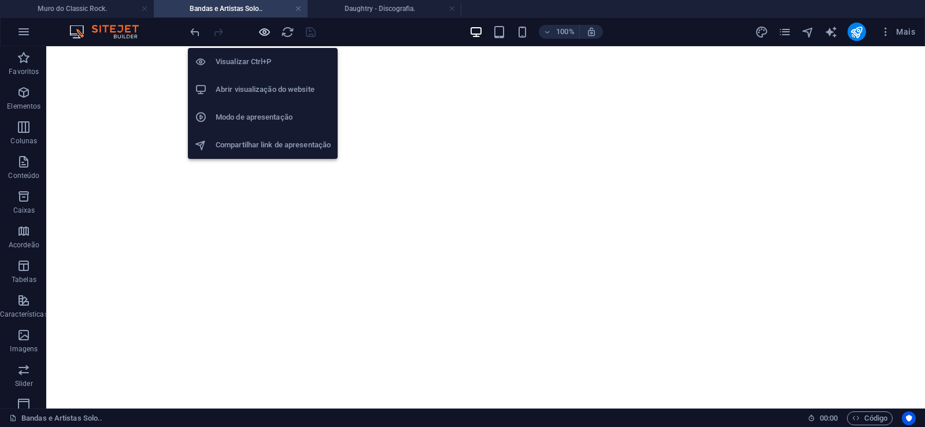
click at [265, 31] on icon "button" at bounding box center [264, 31] width 13 height 13
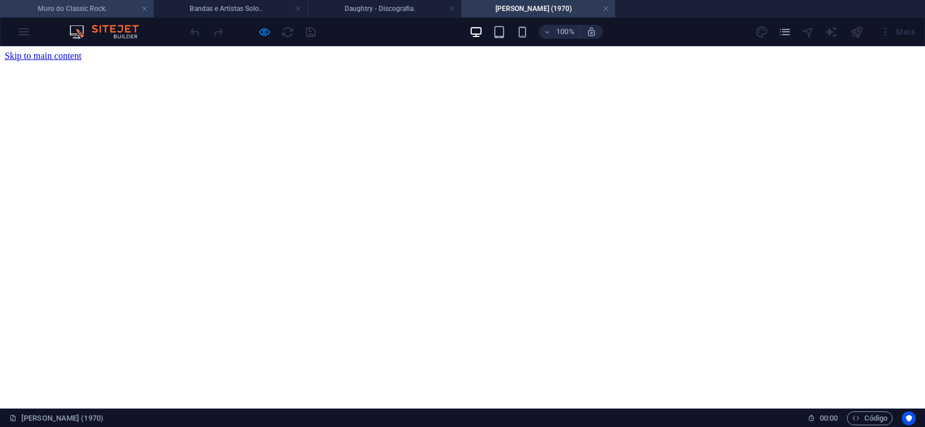
click at [140, 10] on h4 "Muro do Classic Rock." at bounding box center [77, 8] width 154 height 13
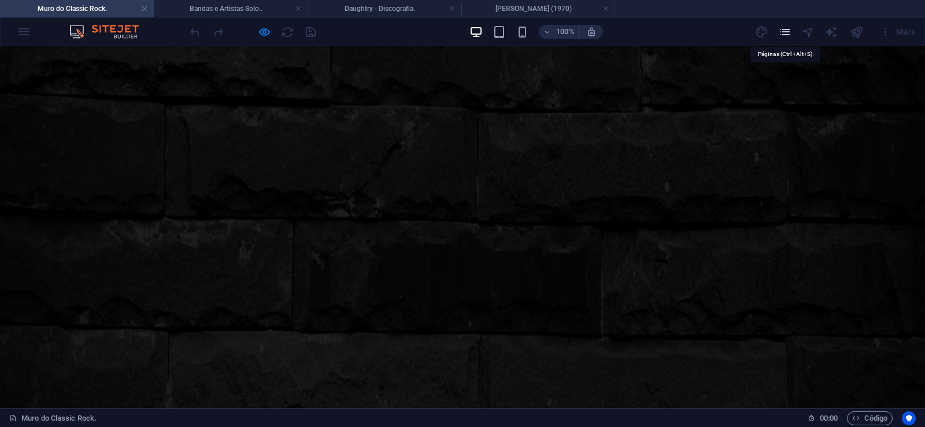
click at [782, 34] on icon "pages" at bounding box center [784, 31] width 13 height 13
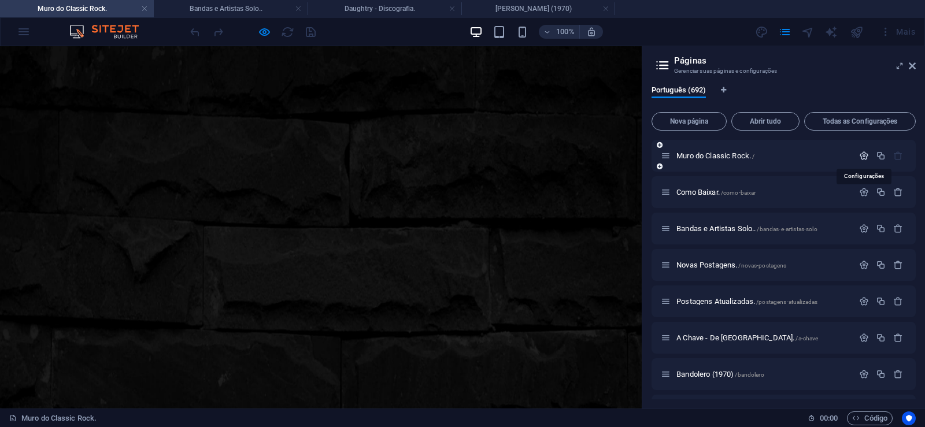
click at [864, 156] on icon "button" at bounding box center [864, 156] width 10 height 10
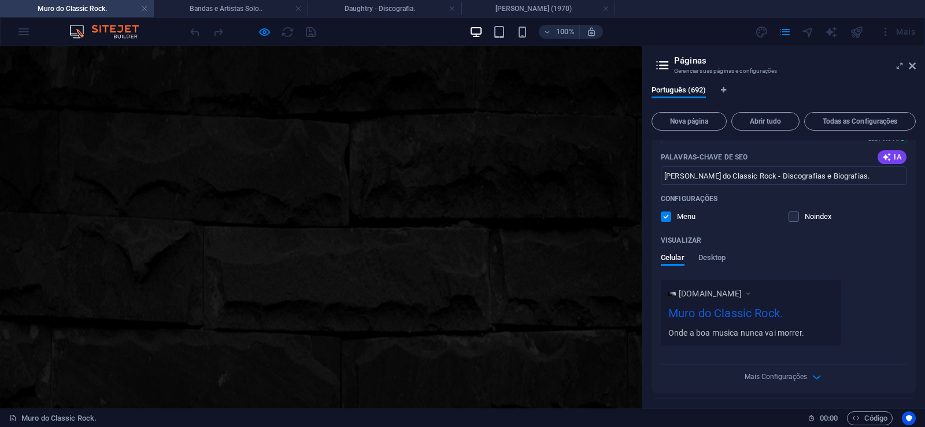
scroll to position [208, 0]
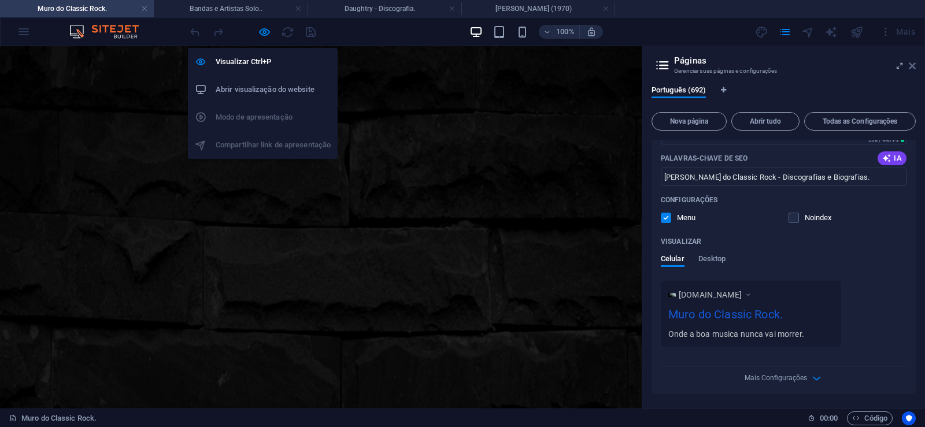
click at [261, 30] on icon "button" at bounding box center [264, 31] width 13 height 13
click at [267, 31] on icon "button" at bounding box center [264, 31] width 13 height 13
click at [915, 65] on icon at bounding box center [912, 65] width 7 height 9
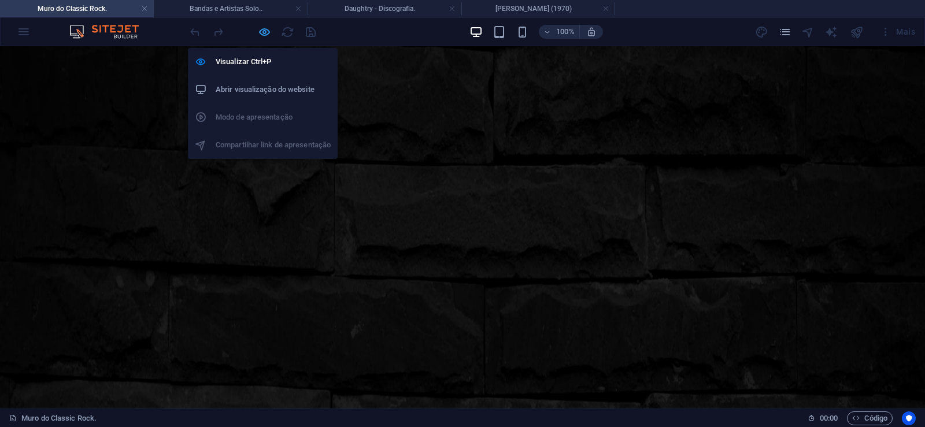
click at [262, 32] on icon "button" at bounding box center [264, 31] width 13 height 13
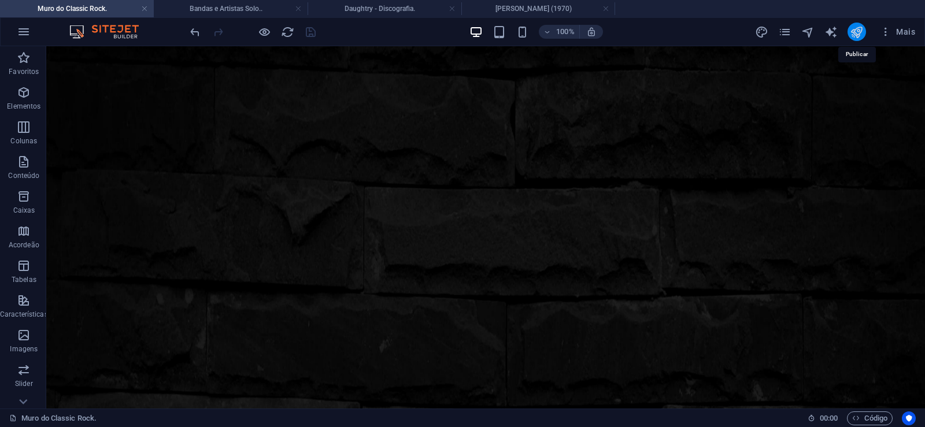
click at [854, 31] on icon "publish" at bounding box center [856, 31] width 13 height 13
